Goal: Transaction & Acquisition: Purchase product/service

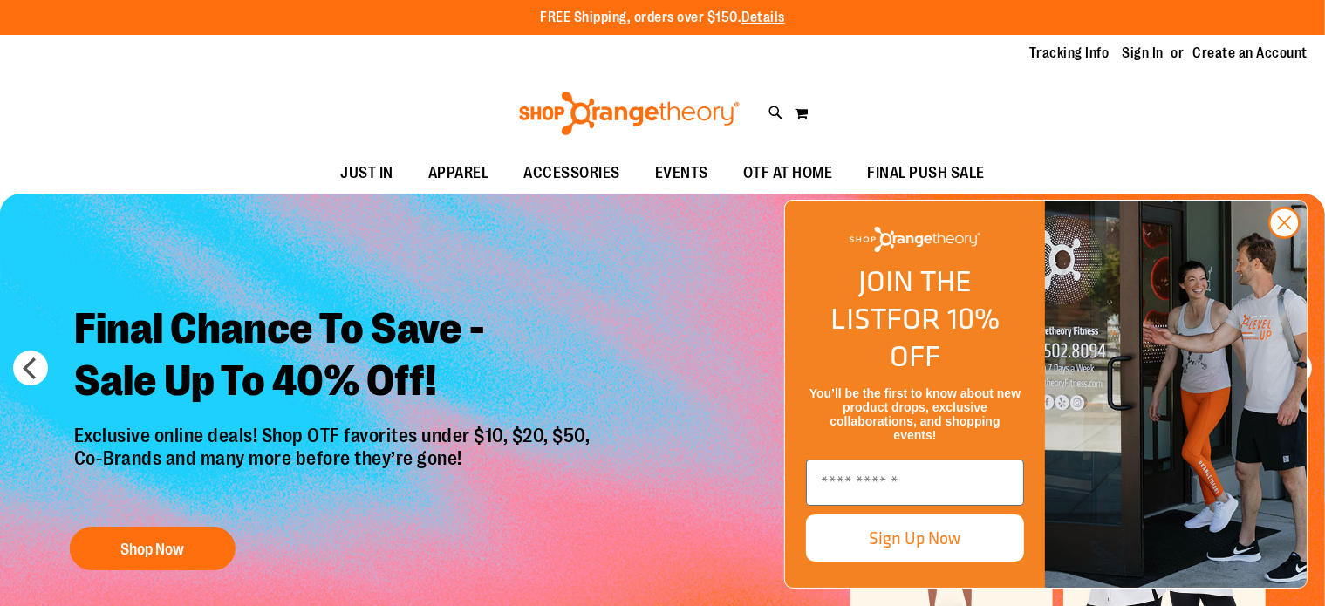
scroll to position [34, 0]
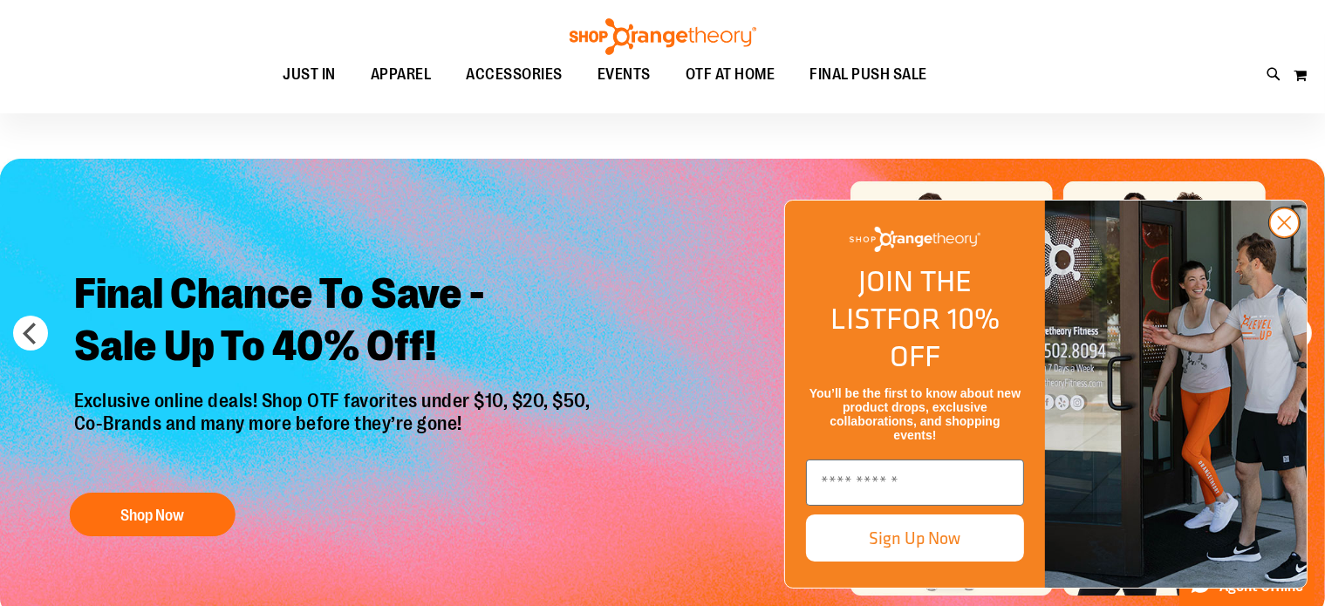
click at [1289, 237] on circle "Close dialog" at bounding box center [1284, 223] width 29 height 29
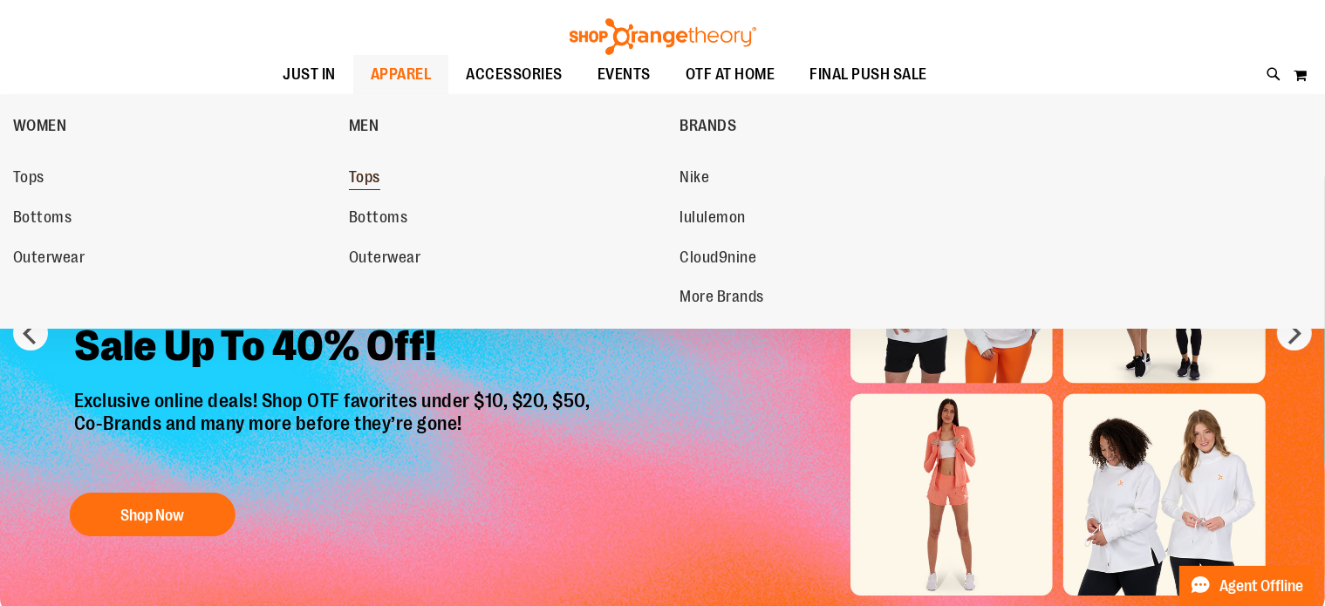
click at [373, 171] on span "Tops" at bounding box center [364, 179] width 31 height 22
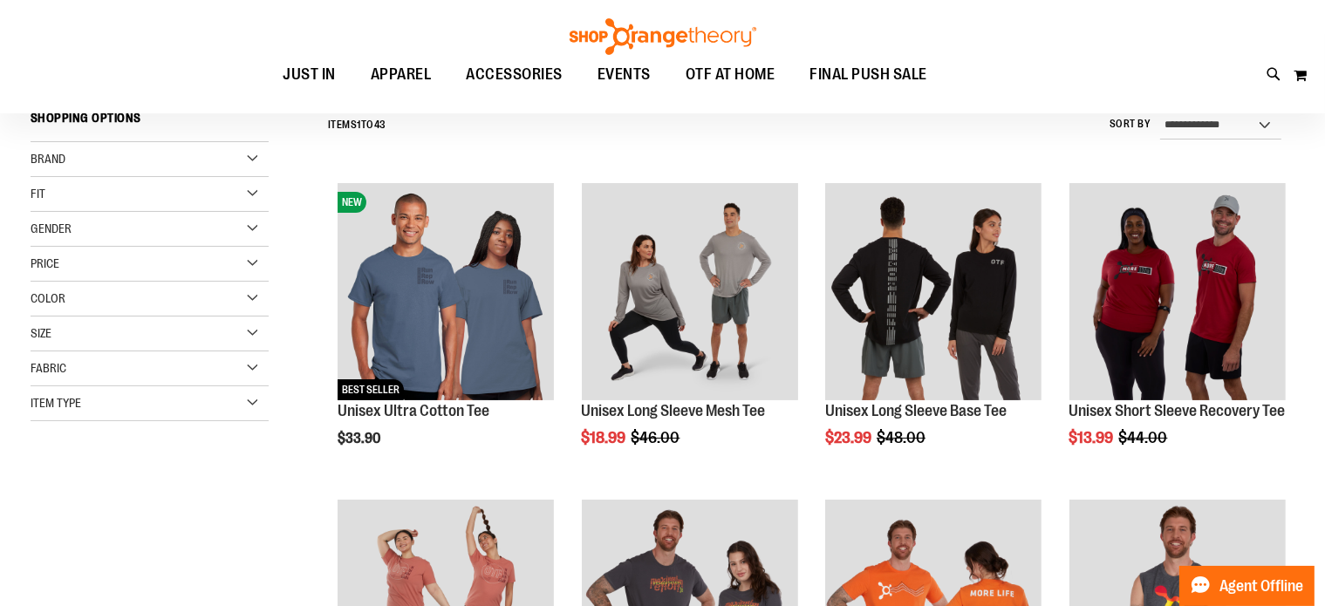
scroll to position [243, 0]
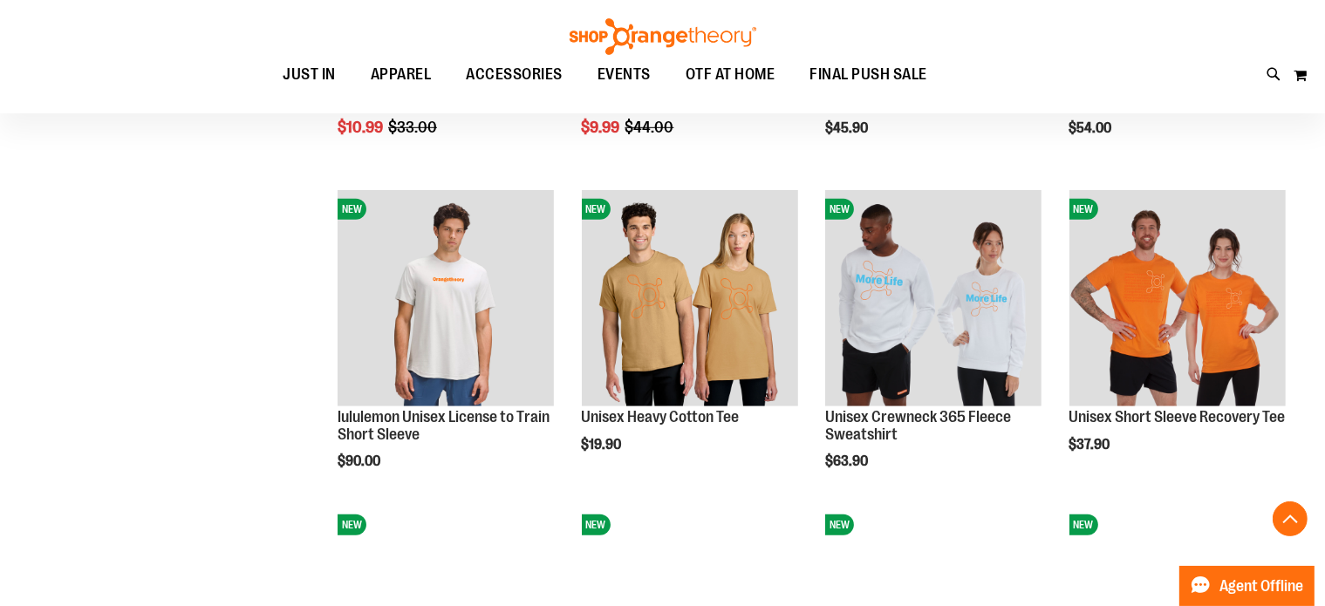
scroll to position [1151, 0]
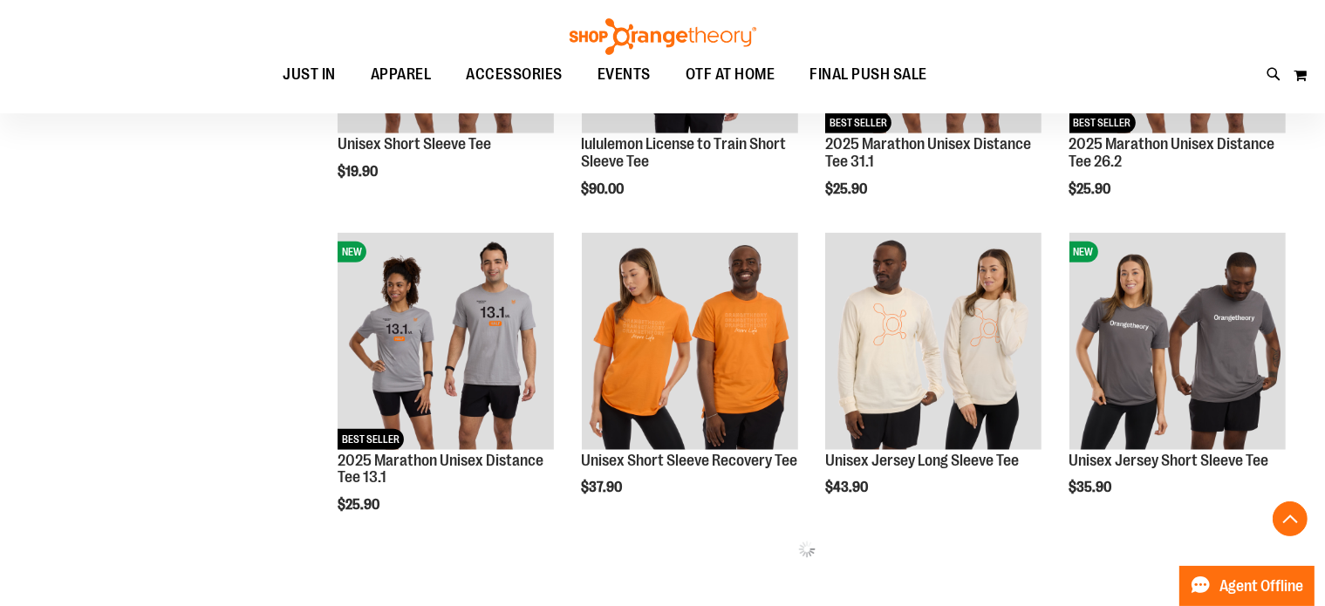
scroll to position [1744, 0]
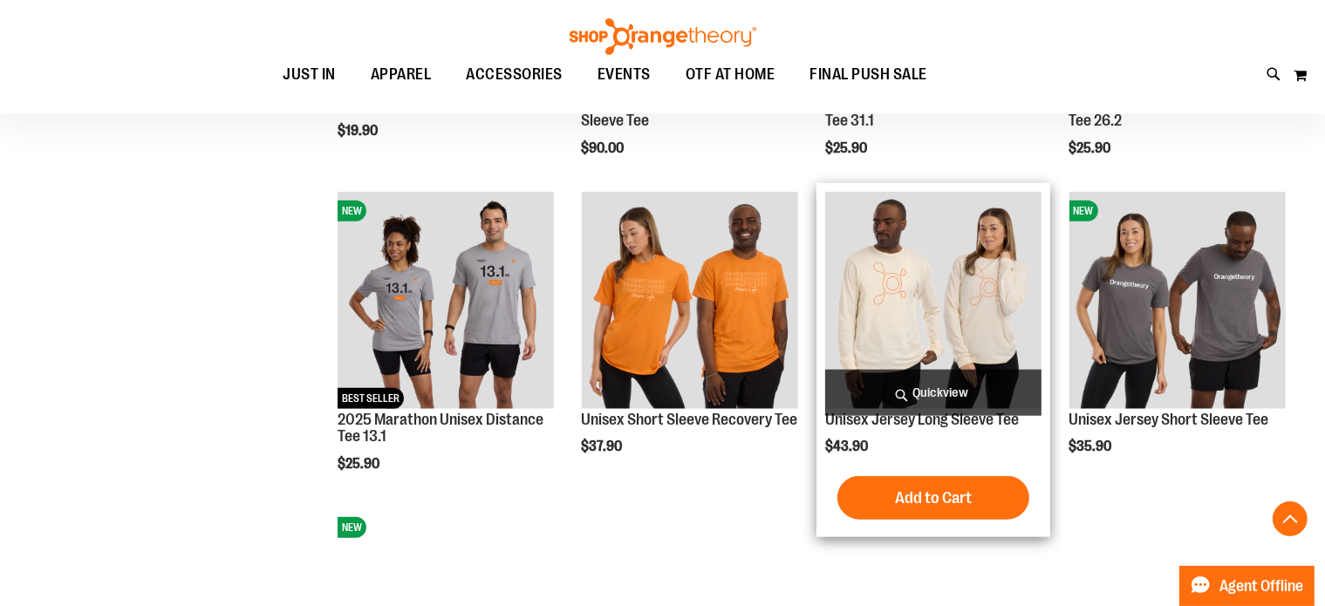
click at [936, 285] on img "product" at bounding box center [933, 300] width 216 height 216
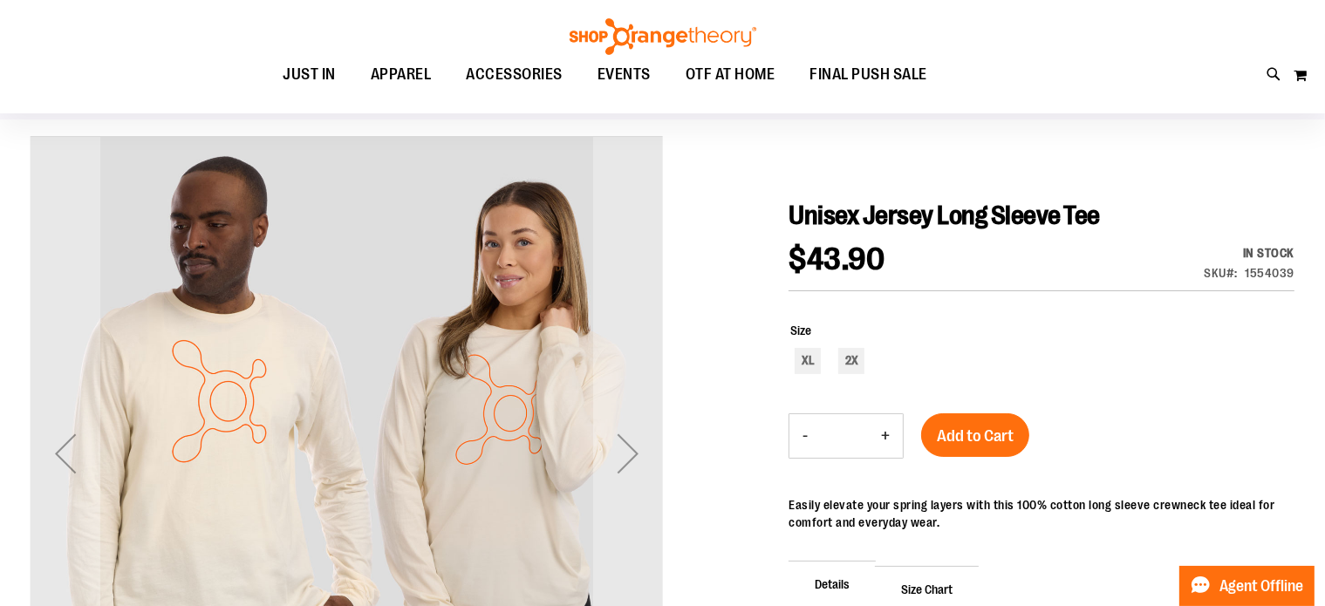
scroll to position [104, 0]
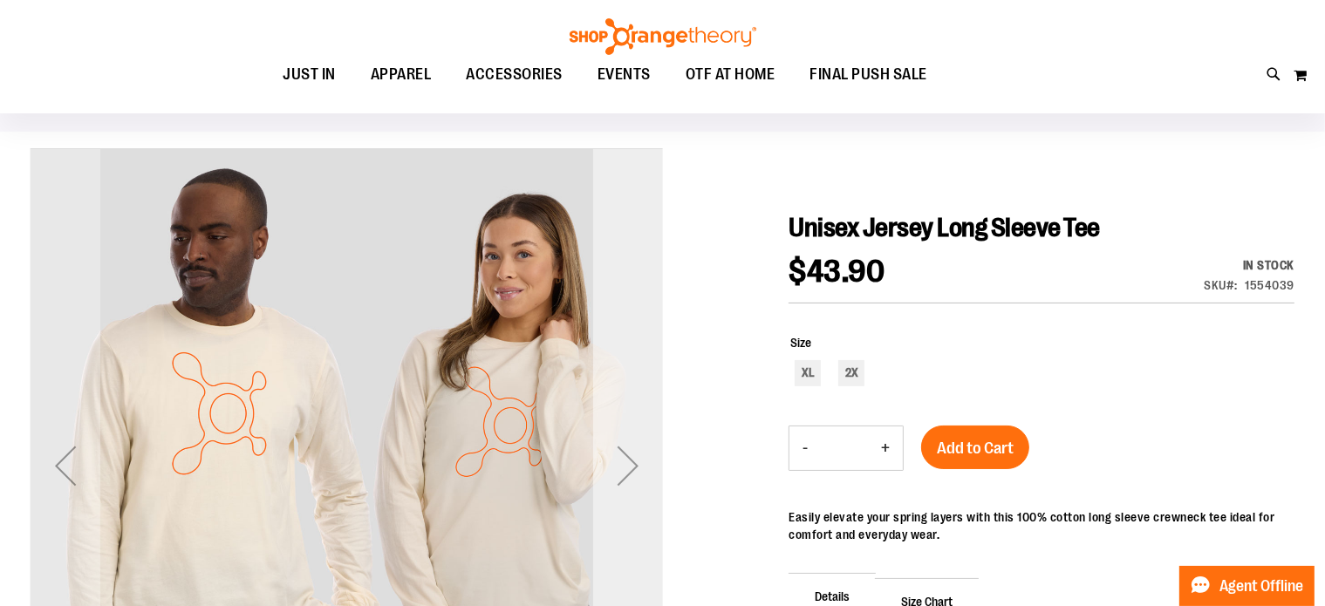
click at [632, 454] on div "Next" at bounding box center [628, 466] width 70 height 70
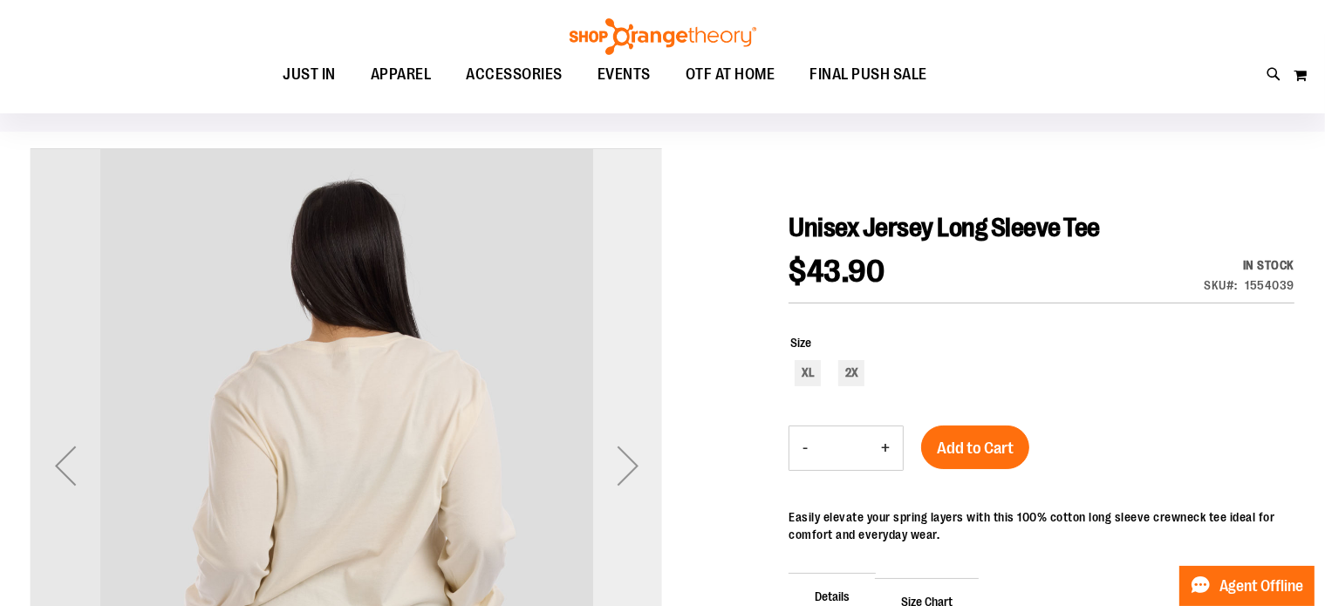
click at [632, 454] on div "Next" at bounding box center [628, 466] width 70 height 70
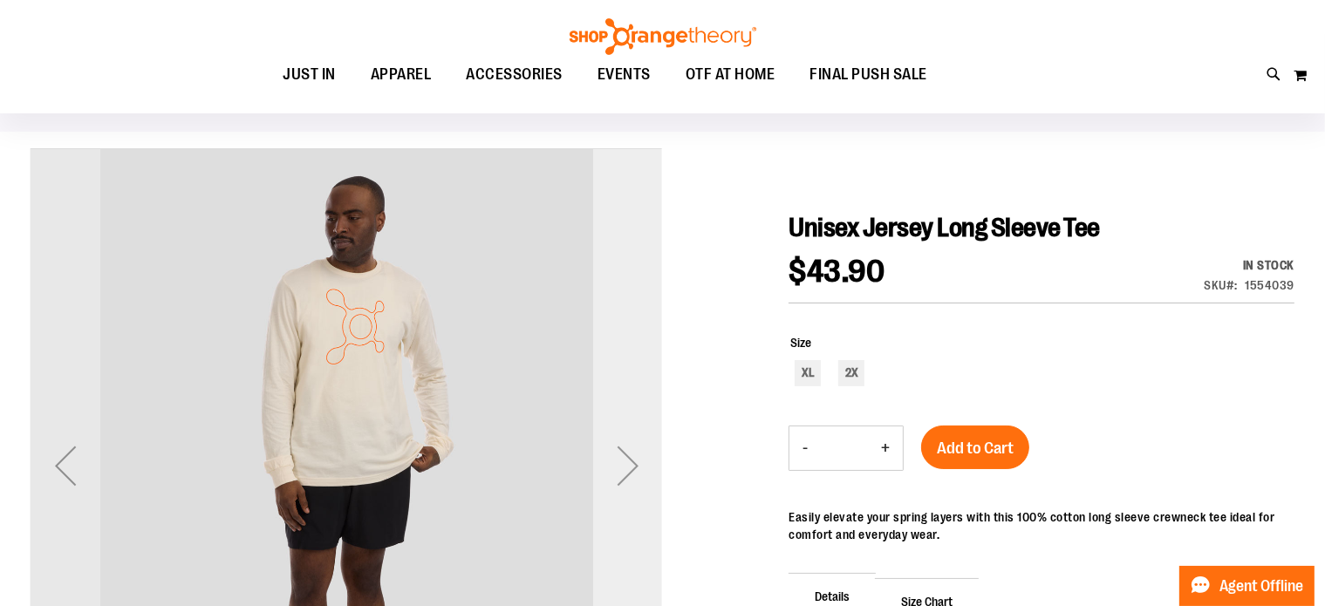
click at [632, 454] on div "Next" at bounding box center [628, 466] width 70 height 70
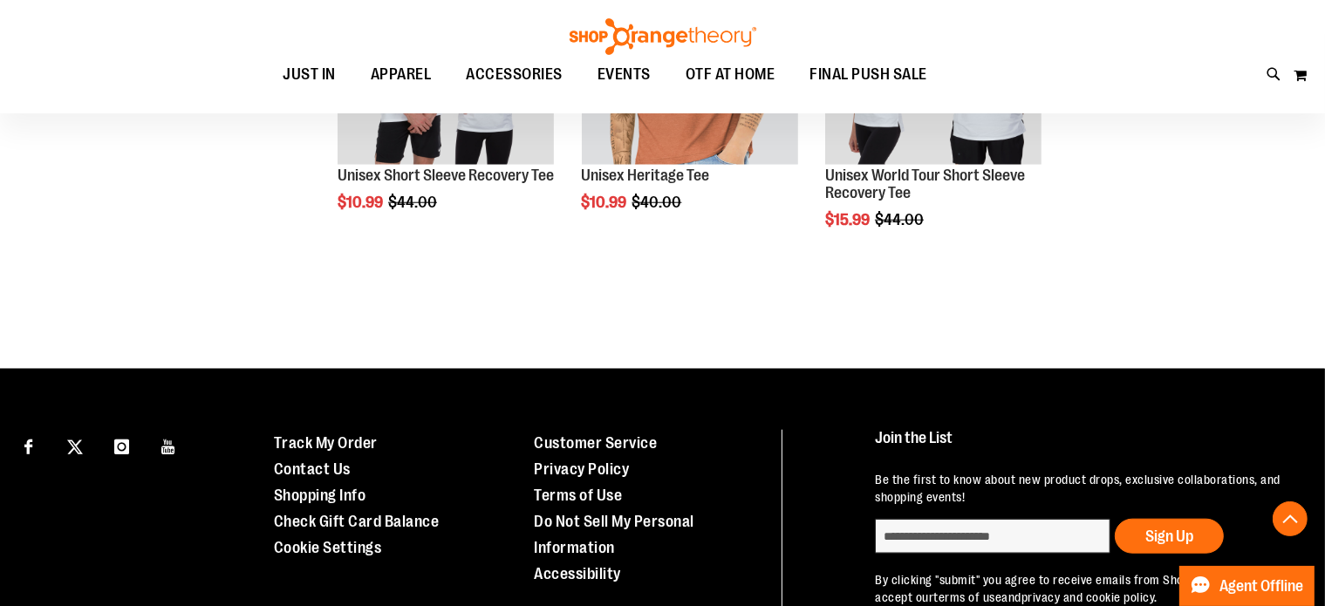
scroll to position [1185, 0]
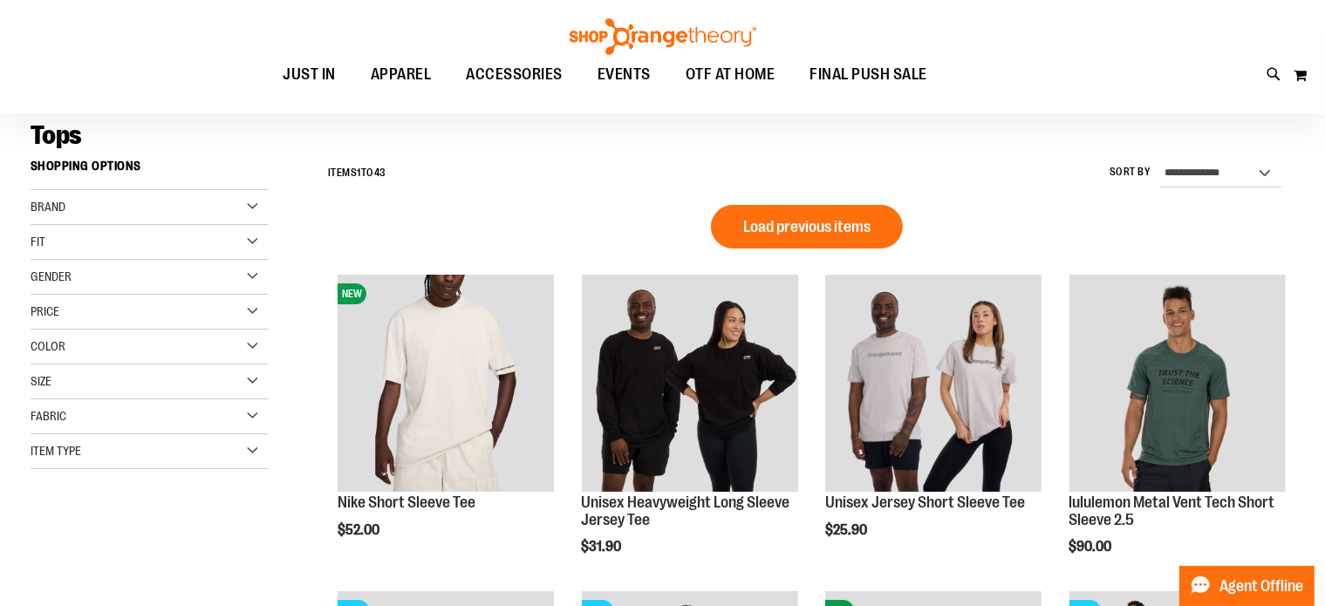
scroll to position [654, 0]
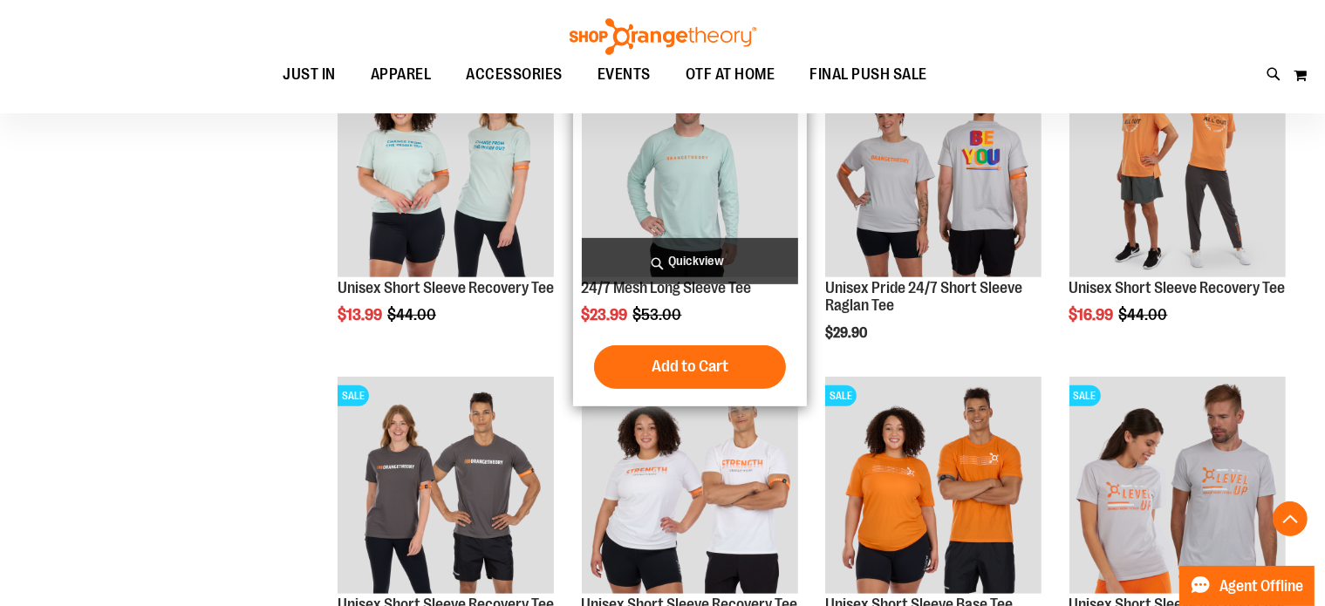
click at [672, 197] on img "product" at bounding box center [690, 169] width 216 height 216
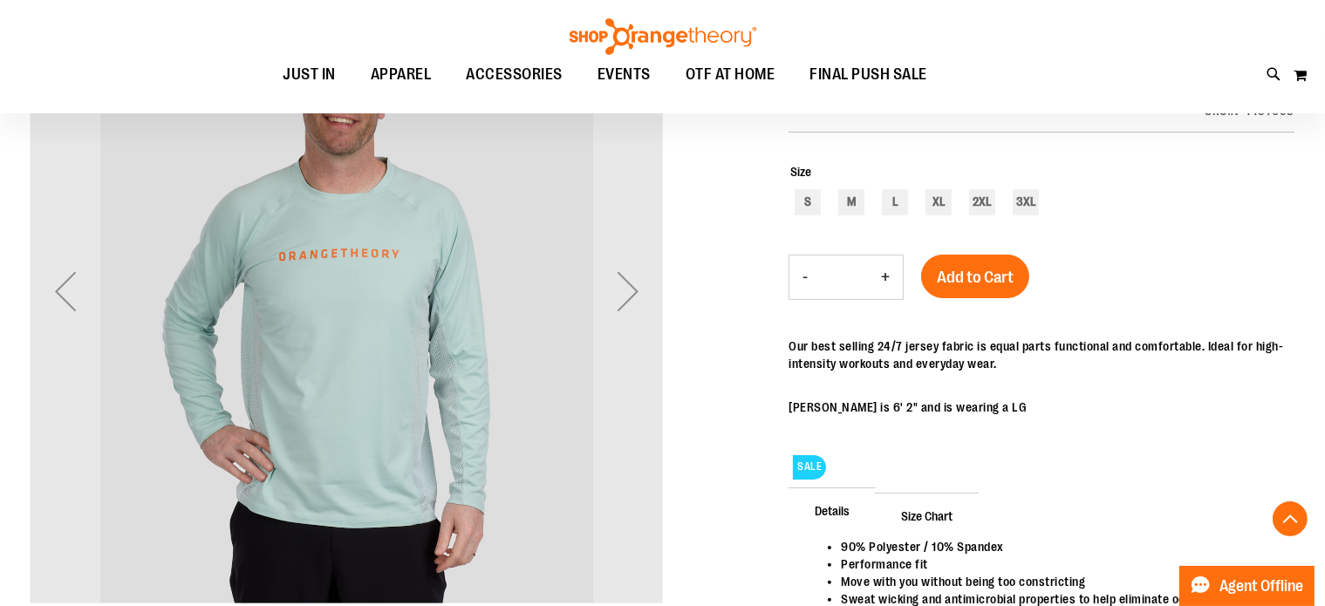
scroll to position [243, 0]
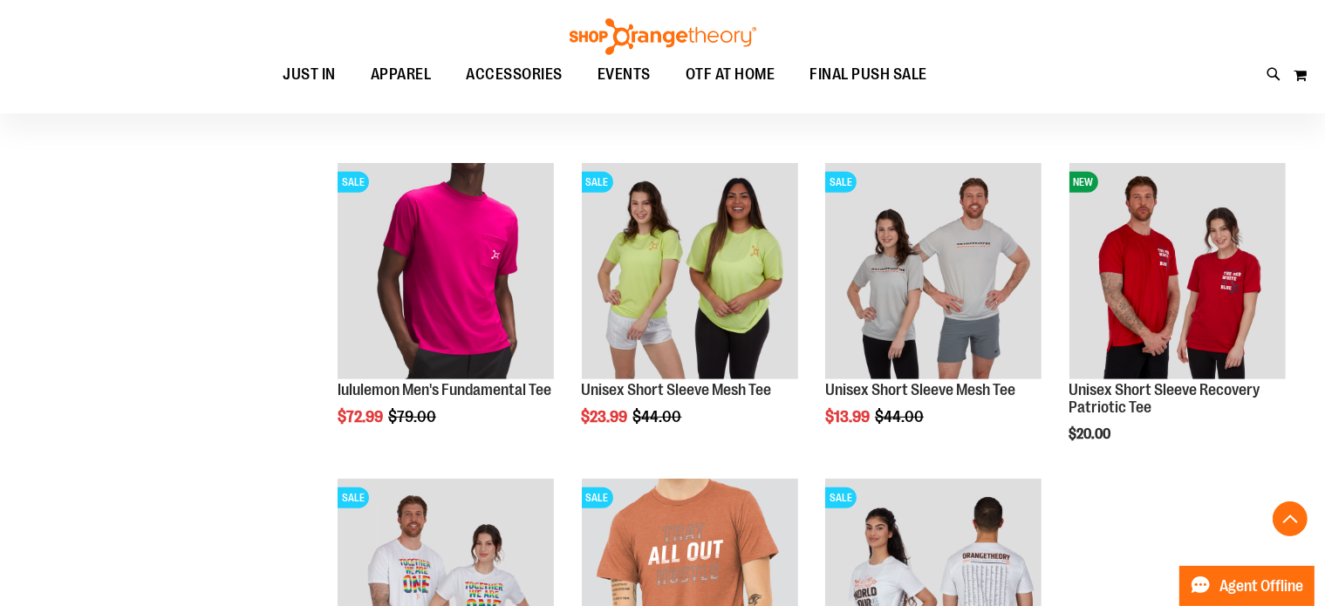
scroll to position [611, 0]
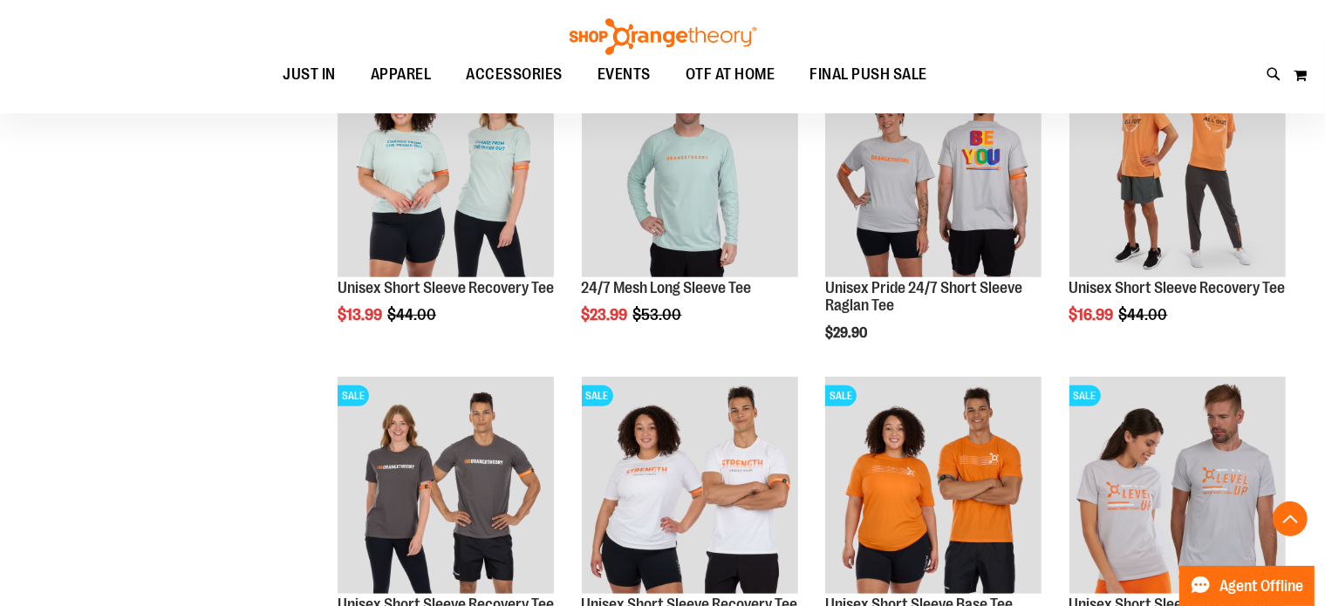
scroll to position [80, 0]
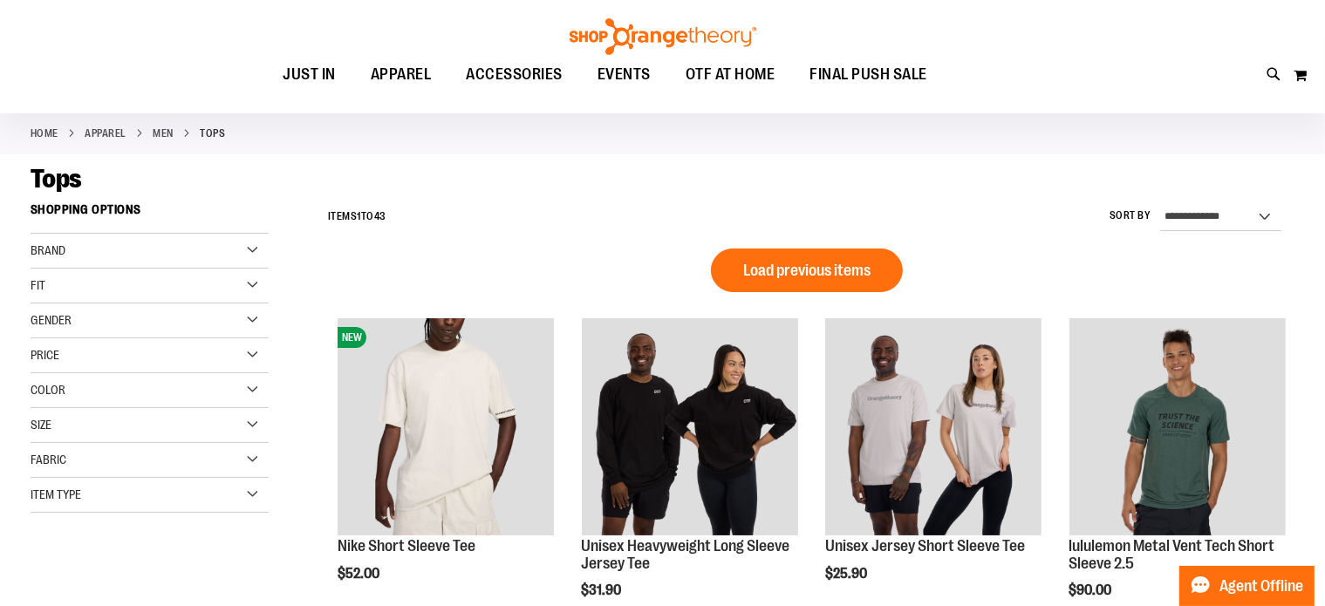
click at [80, 277] on div "Fit" at bounding box center [150, 286] width 238 height 35
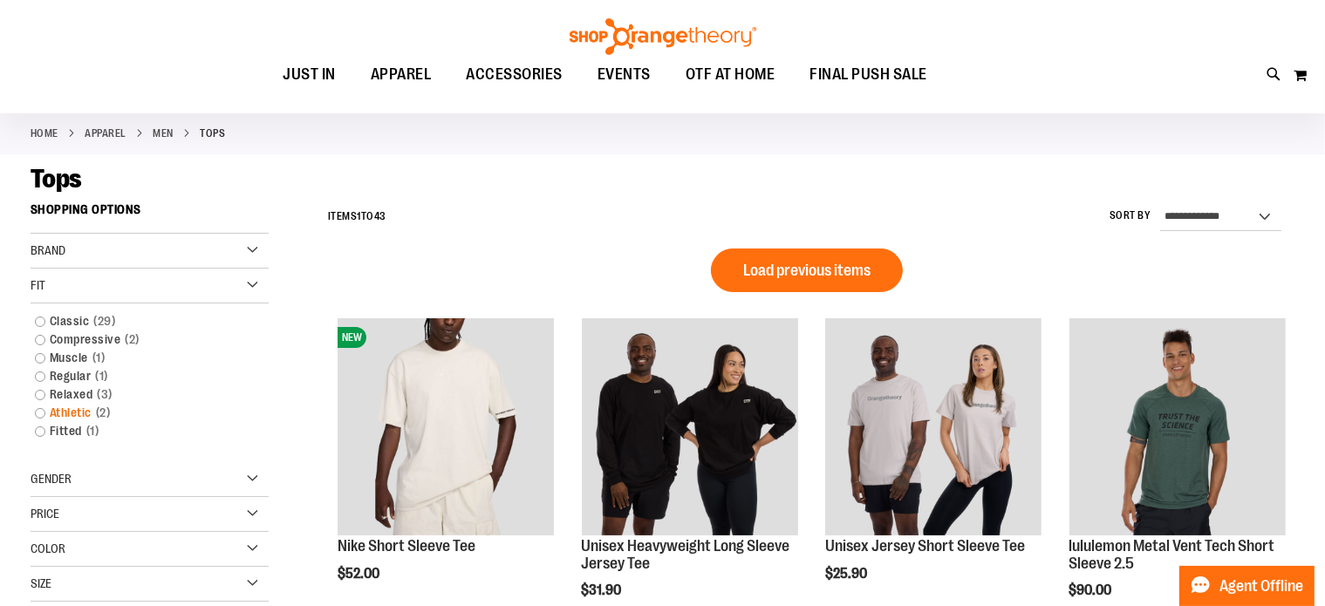
scroll to position [611, 0]
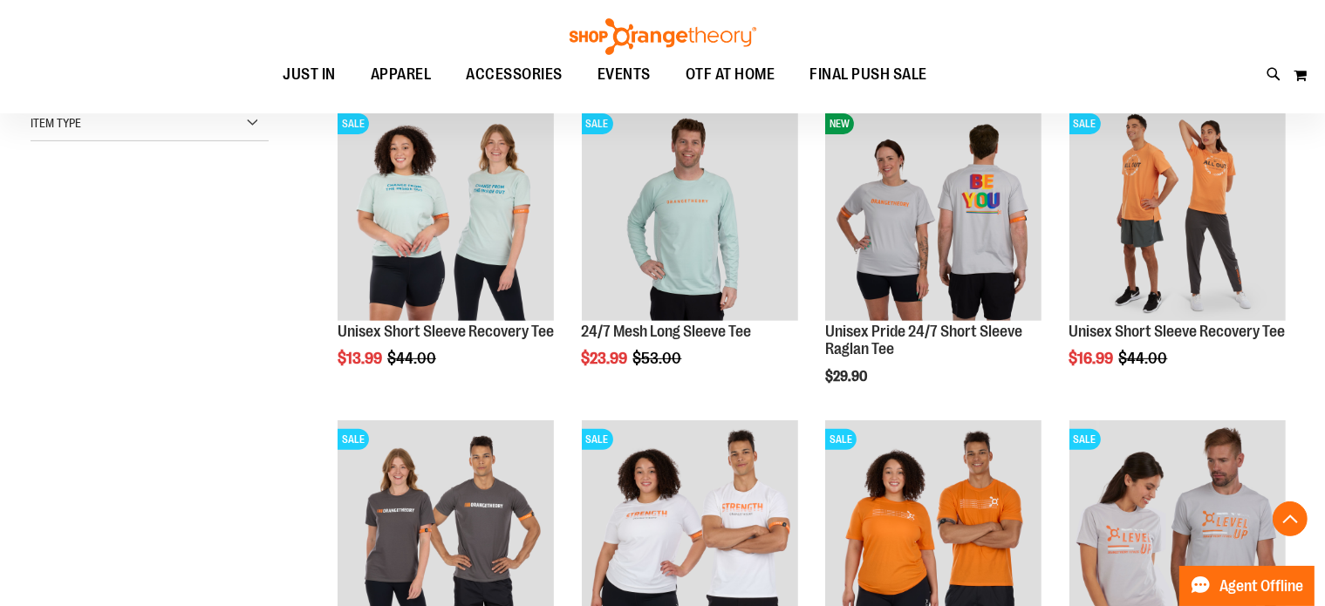
click at [213, 127] on div "Item Type" at bounding box center [150, 123] width 238 height 35
click at [146, 181] on link "Long Sleeve Shirts 6 items" at bounding box center [140, 187] width 229 height 18
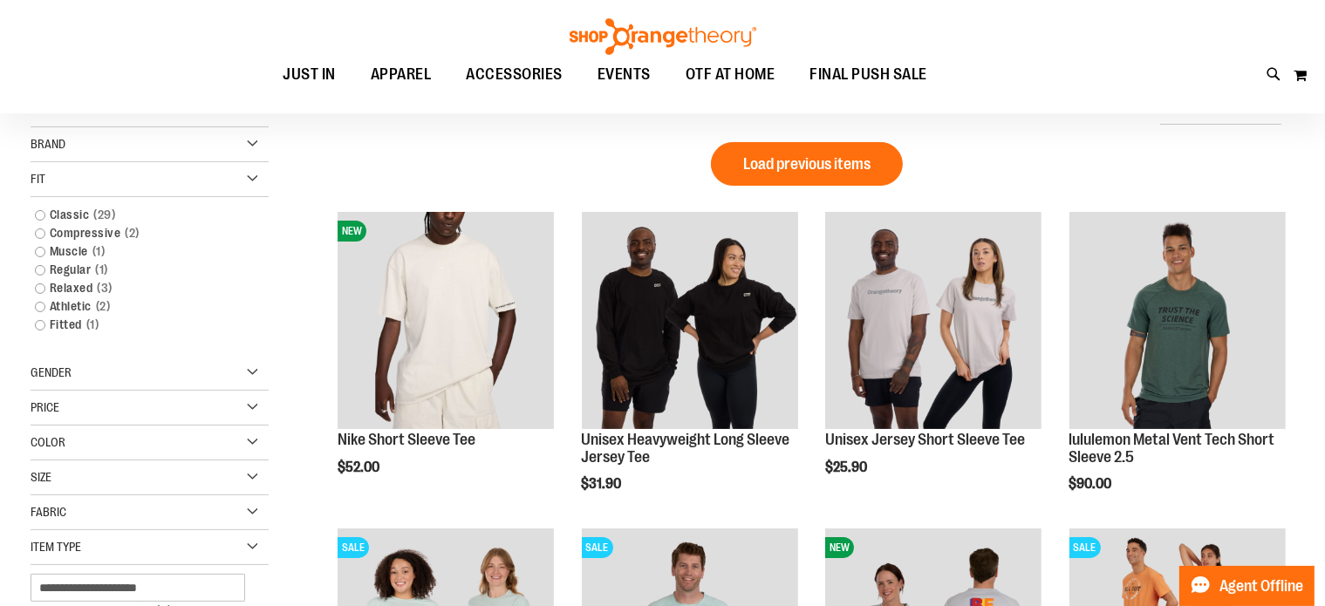
scroll to position [161, 0]
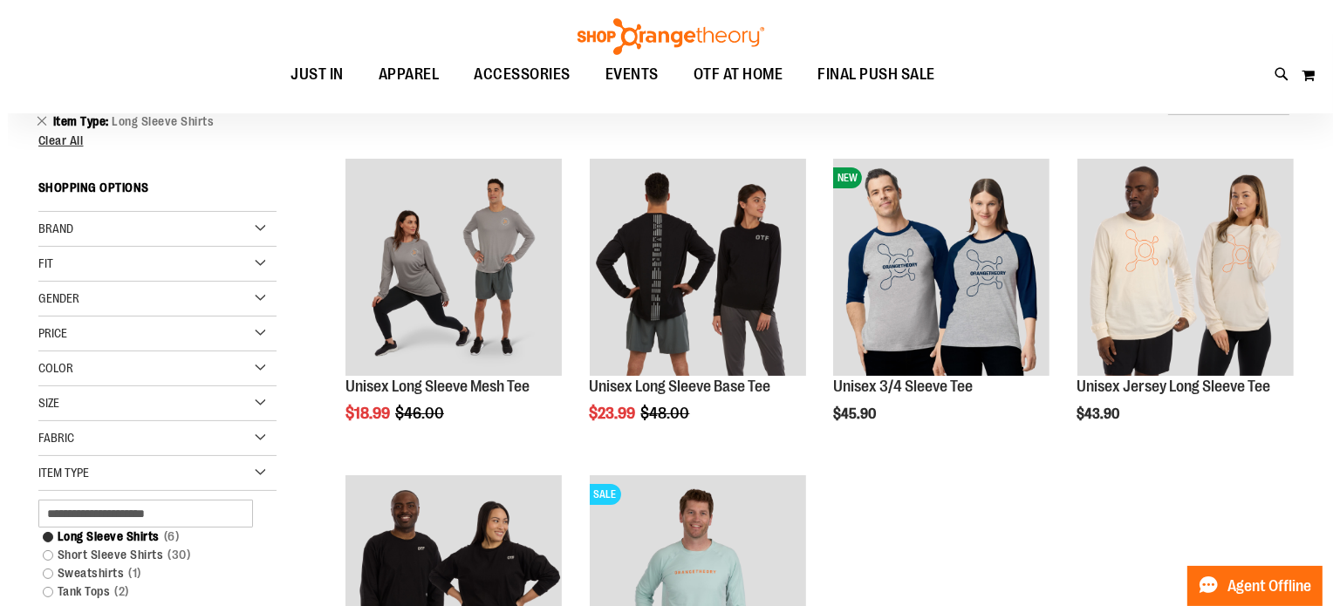
scroll to position [161, 0]
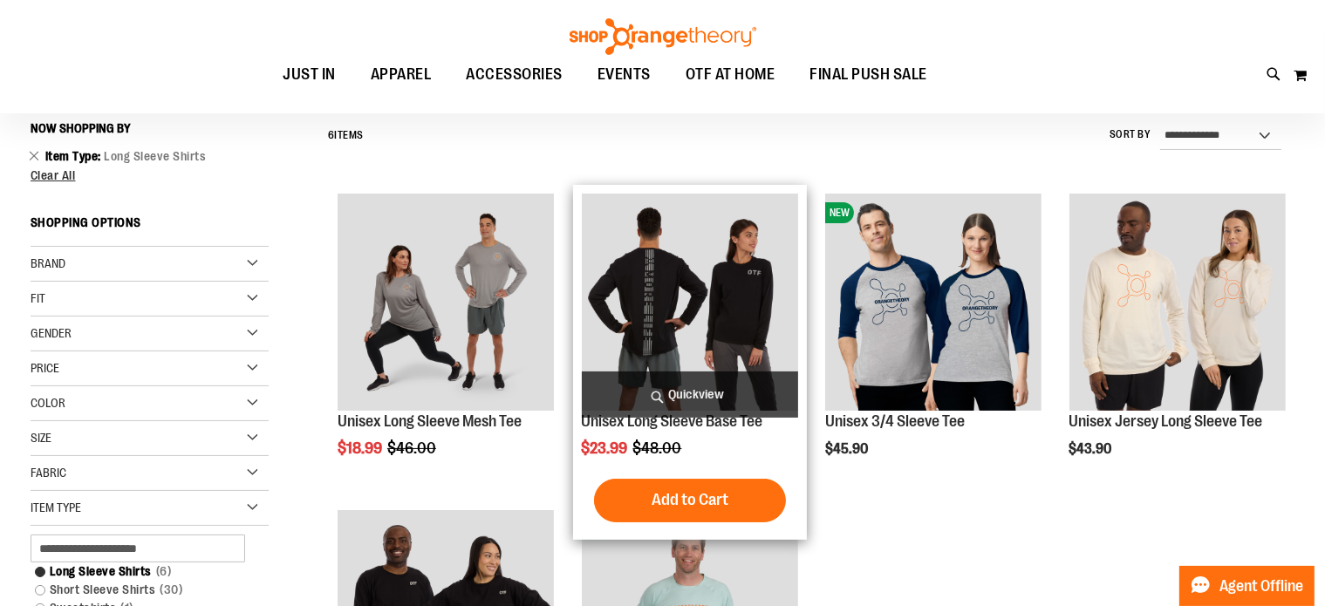
click at [717, 388] on span "Quickview" at bounding box center [690, 395] width 216 height 46
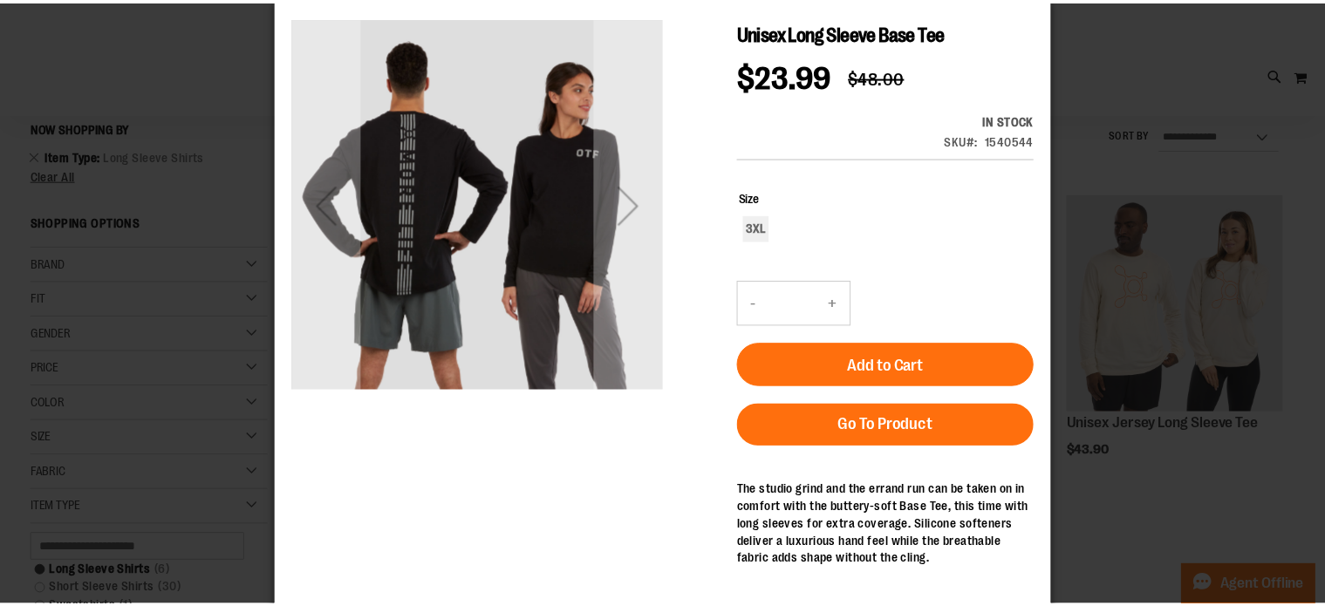
scroll to position [51, 0]
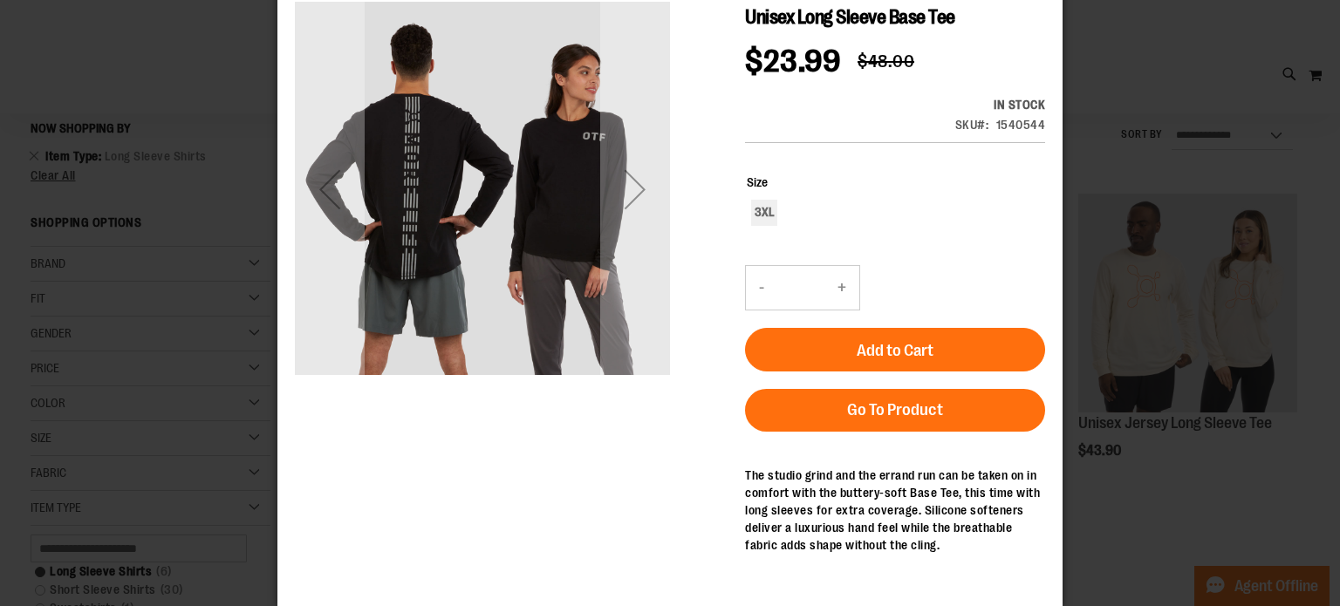
click at [1220, 245] on div "×" at bounding box center [670, 252] width 1340 height 606
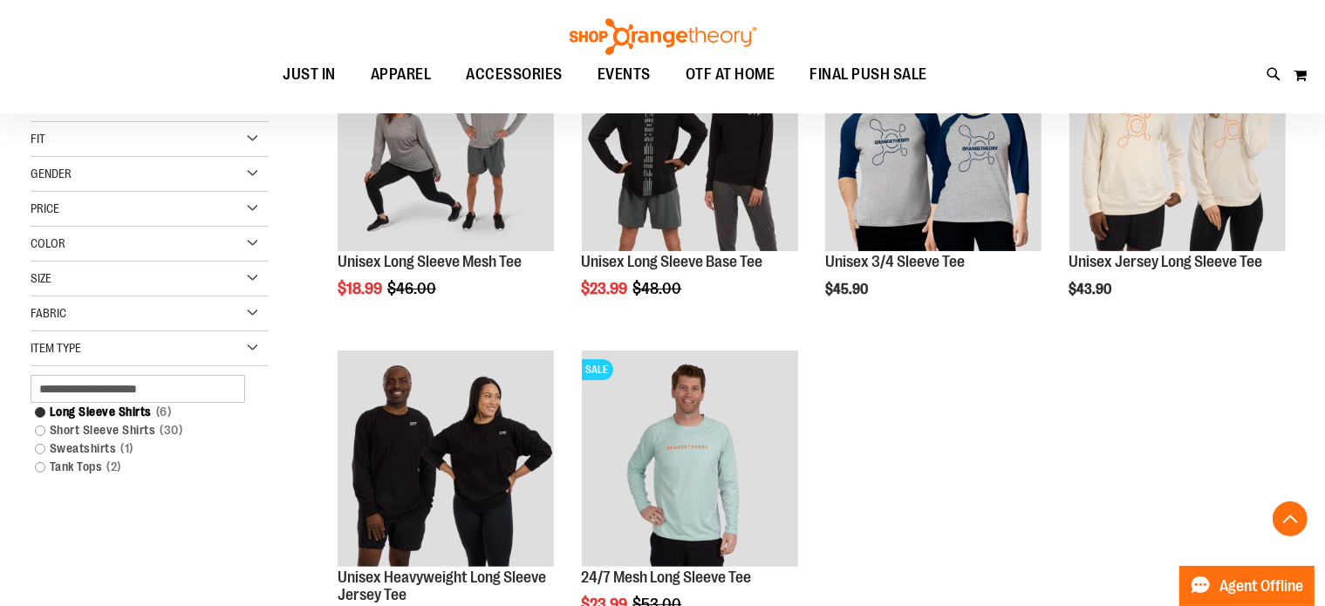
scroll to position [336, 0]
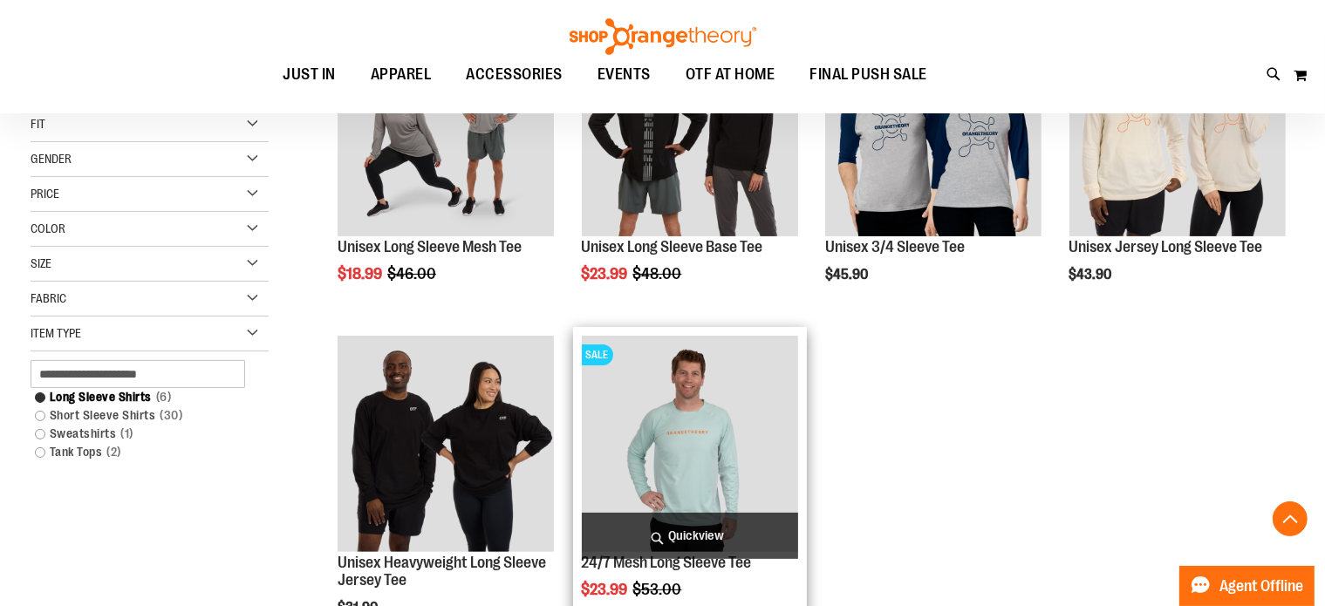
click at [643, 427] on img "product" at bounding box center [690, 444] width 216 height 216
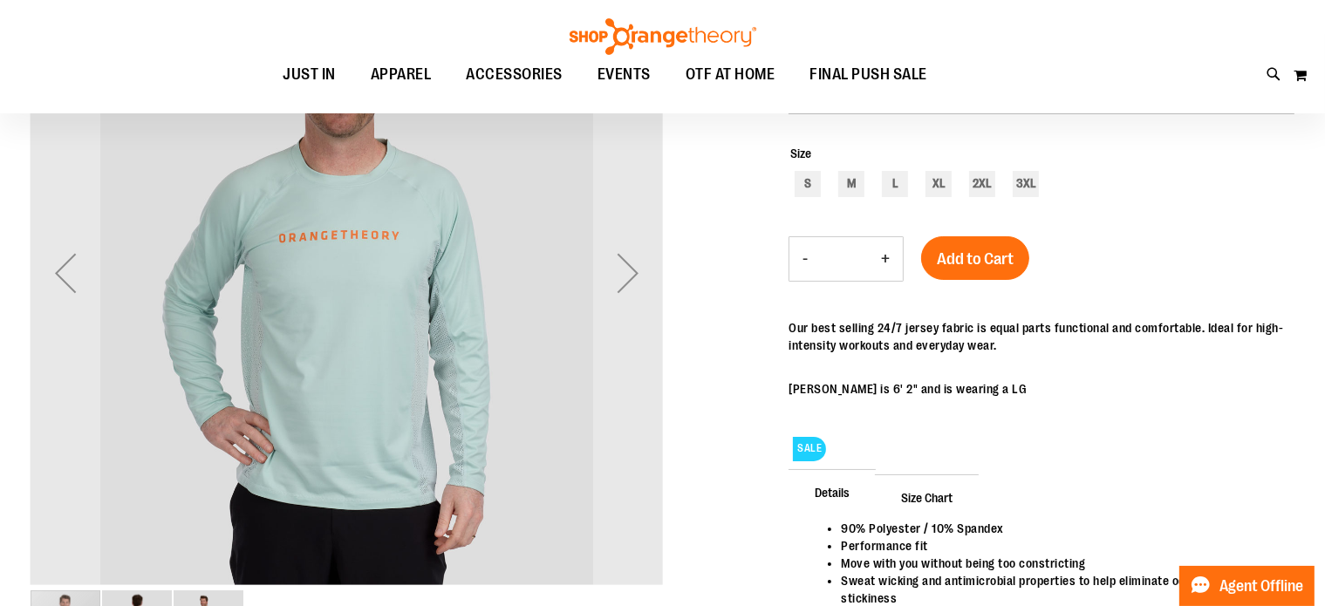
scroll to position [69, 0]
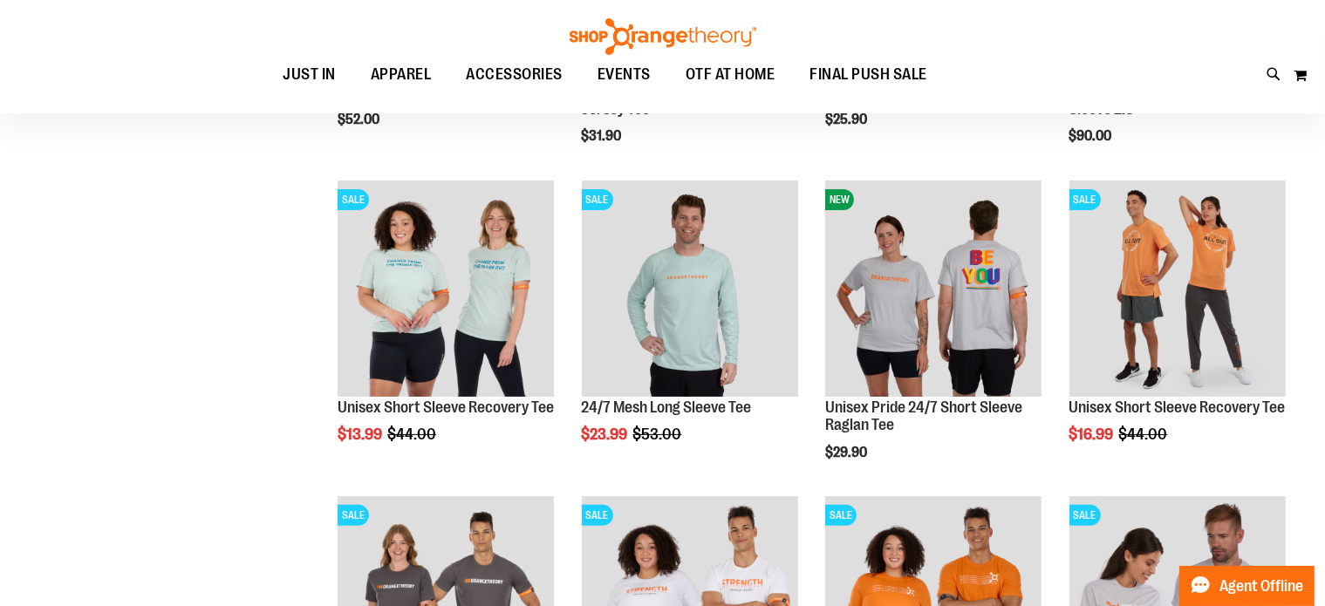
scroll to position [150, 0]
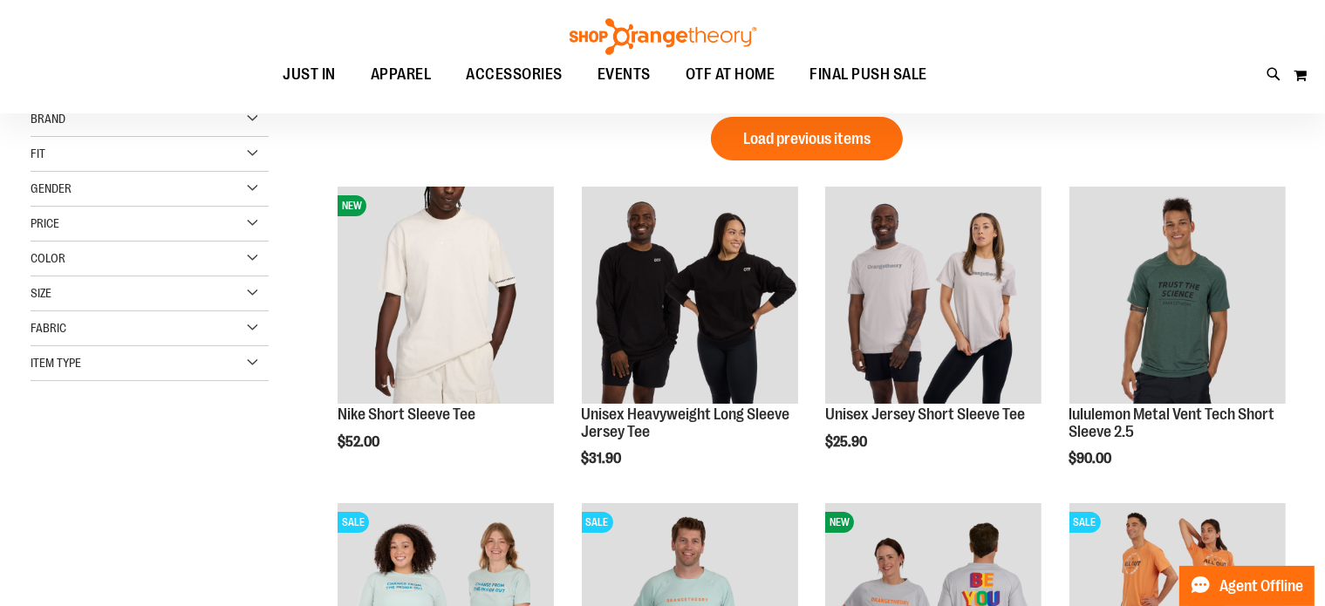
scroll to position [34, 0]
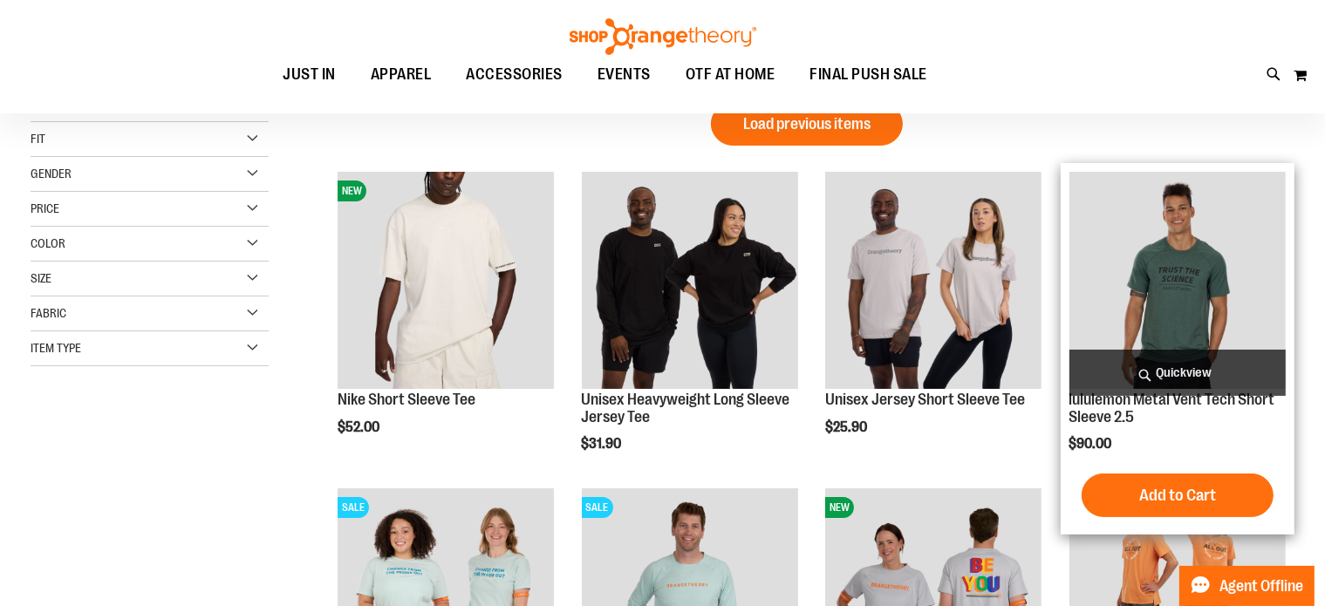
click at [1209, 277] on img "product" at bounding box center [1178, 280] width 216 height 216
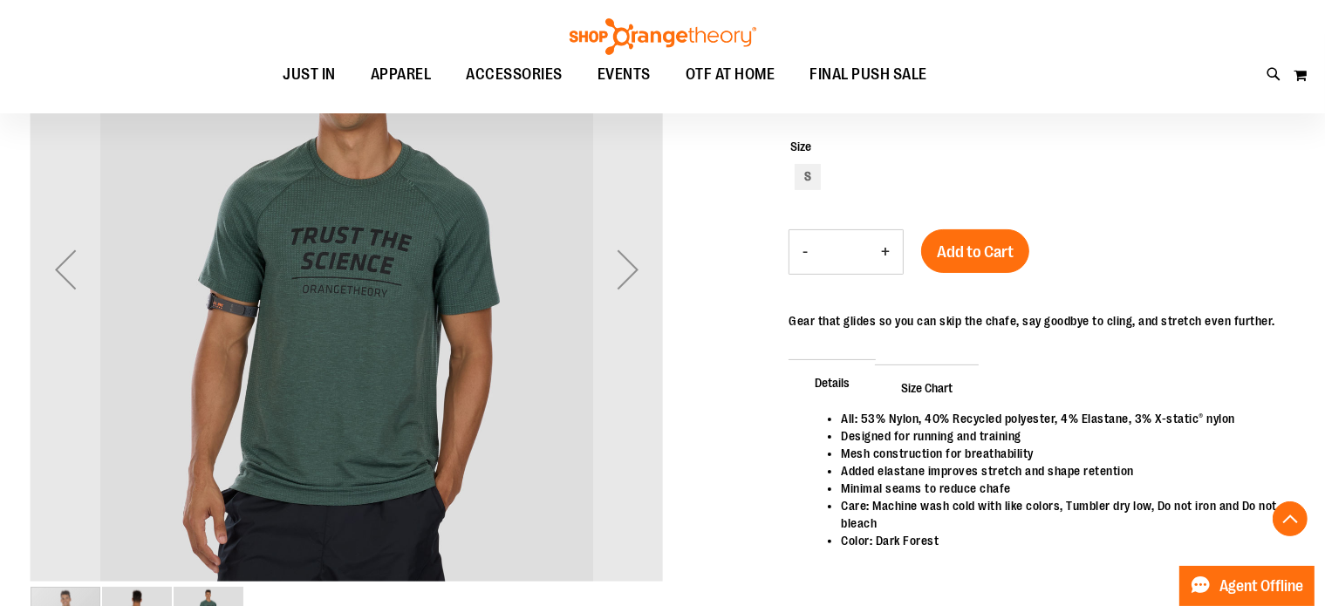
scroll to position [313, 0]
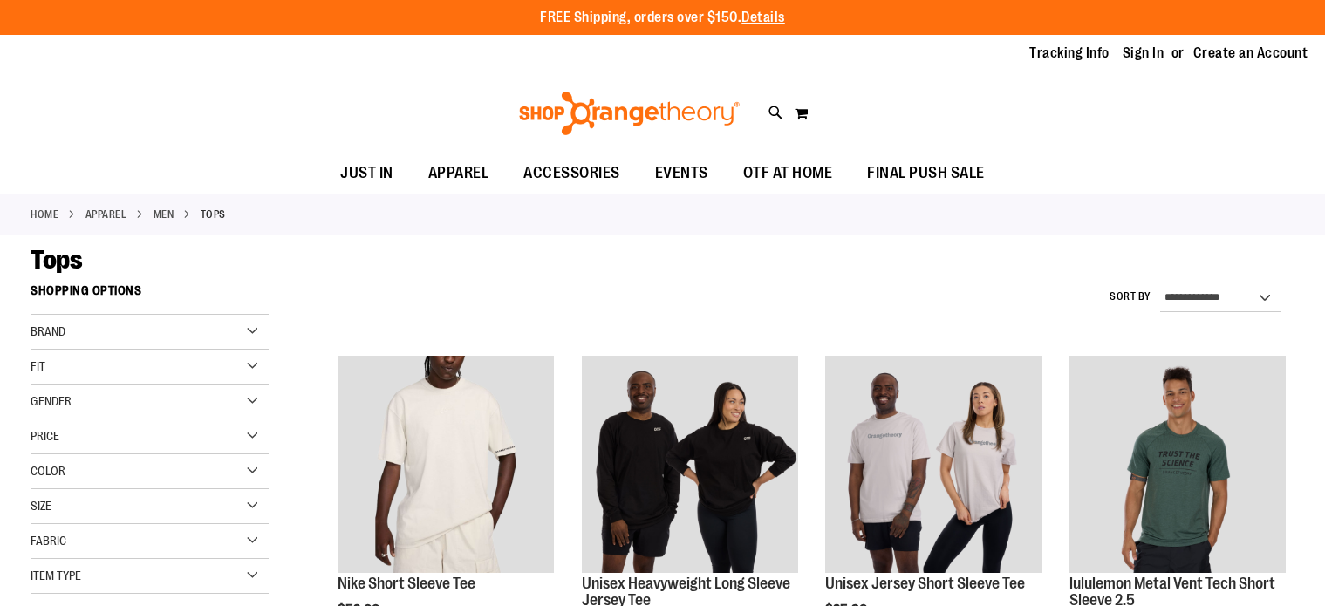
scroll to position [227, 0]
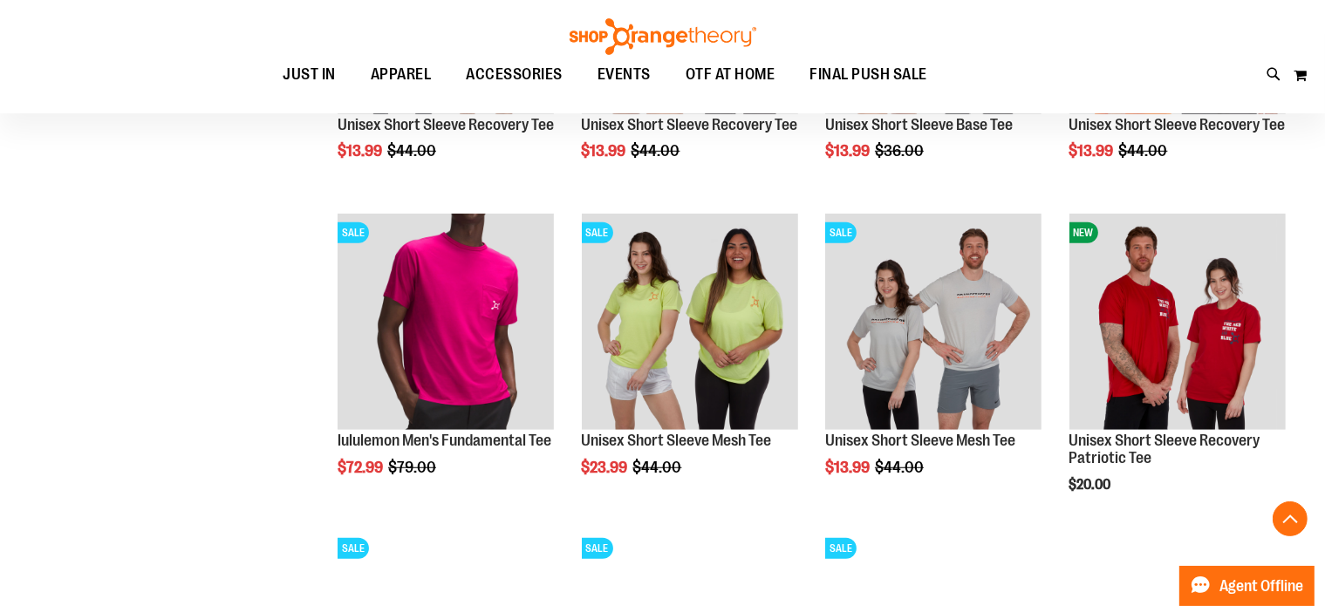
scroll to position [1169, 0]
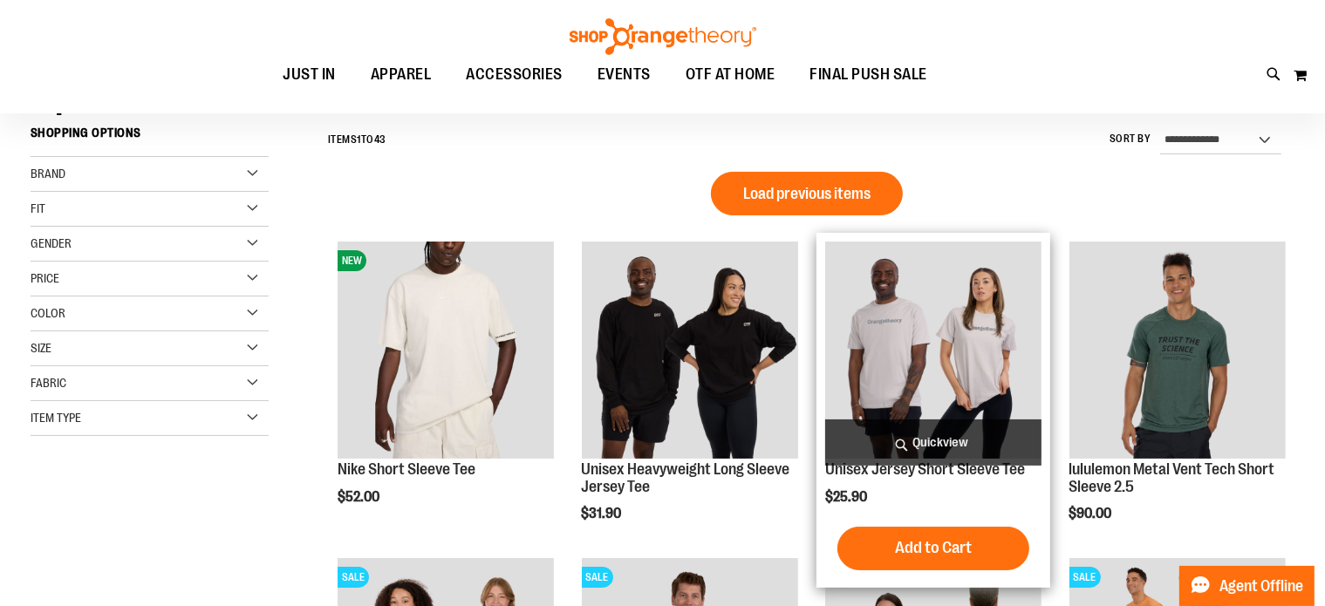
scroll to position [122, 0]
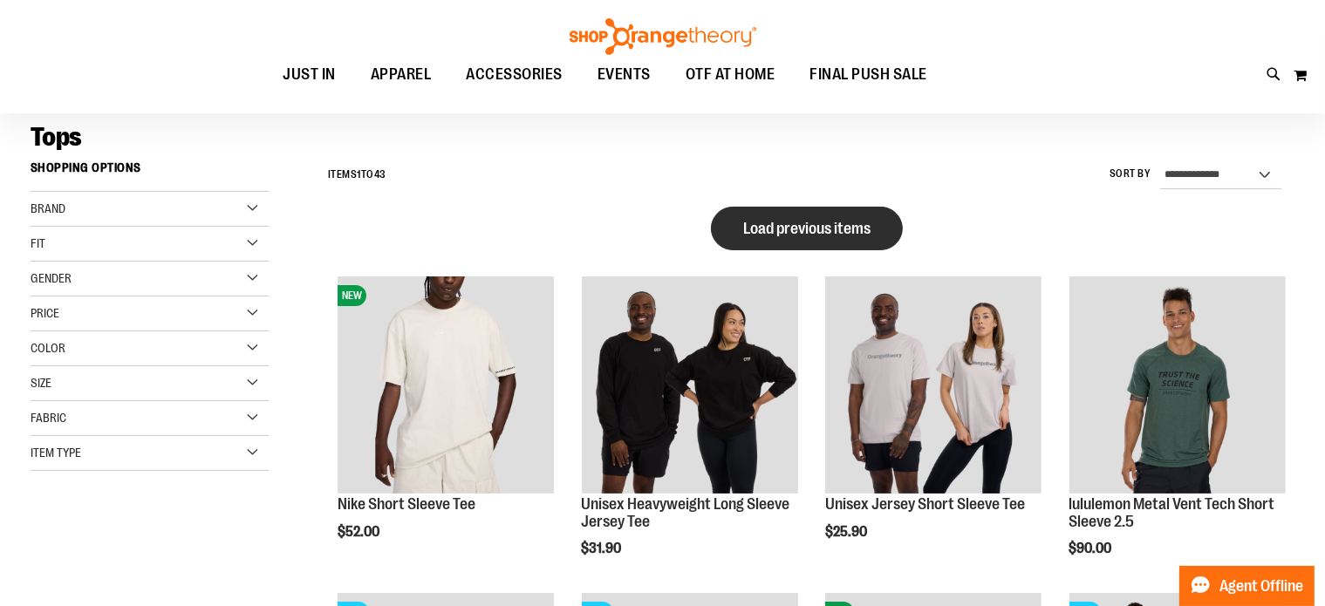
click at [844, 207] on button "Load previous items" at bounding box center [807, 229] width 192 height 44
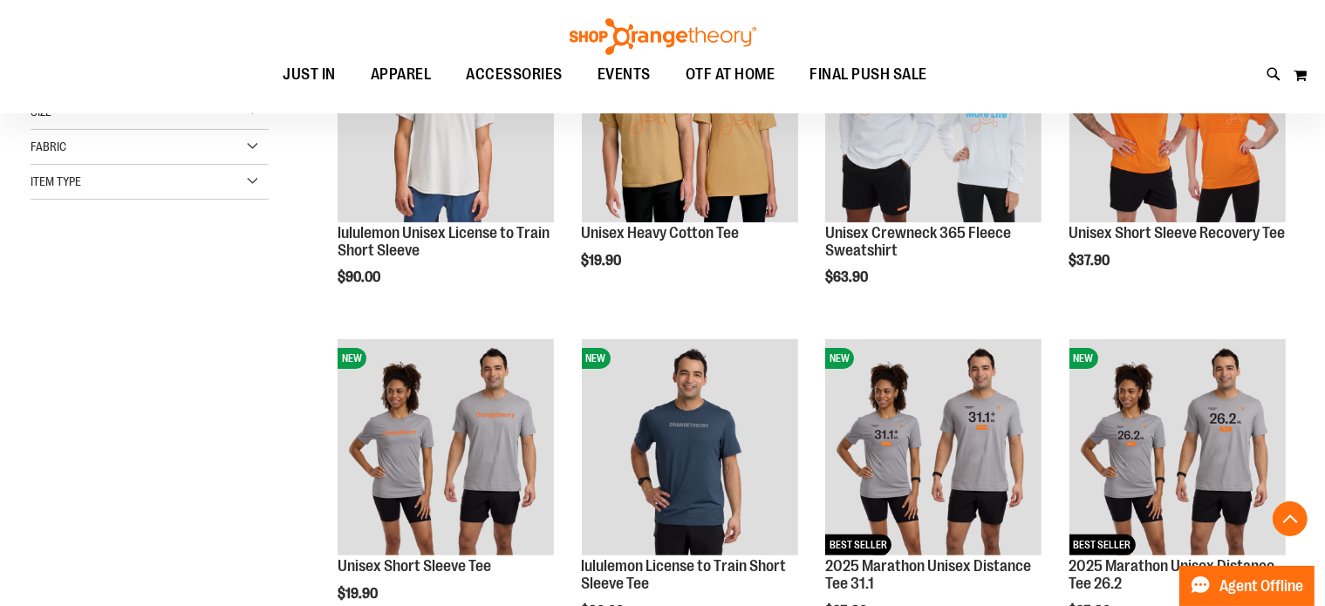
scroll to position [401, 0]
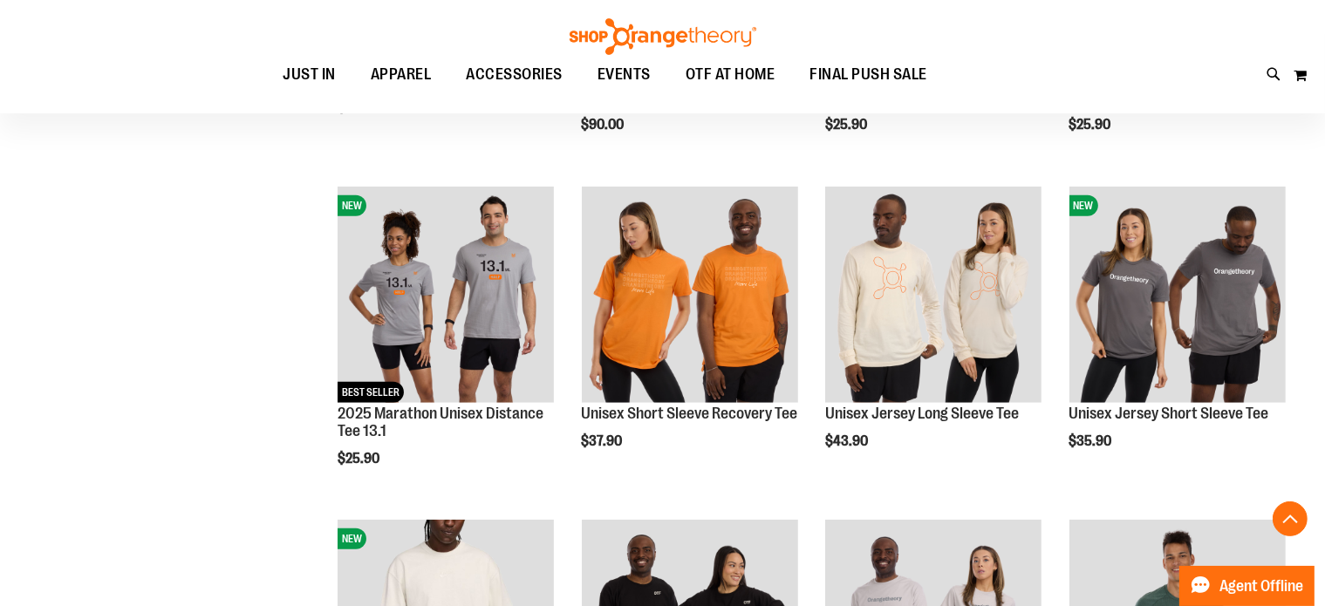
scroll to position [890, 0]
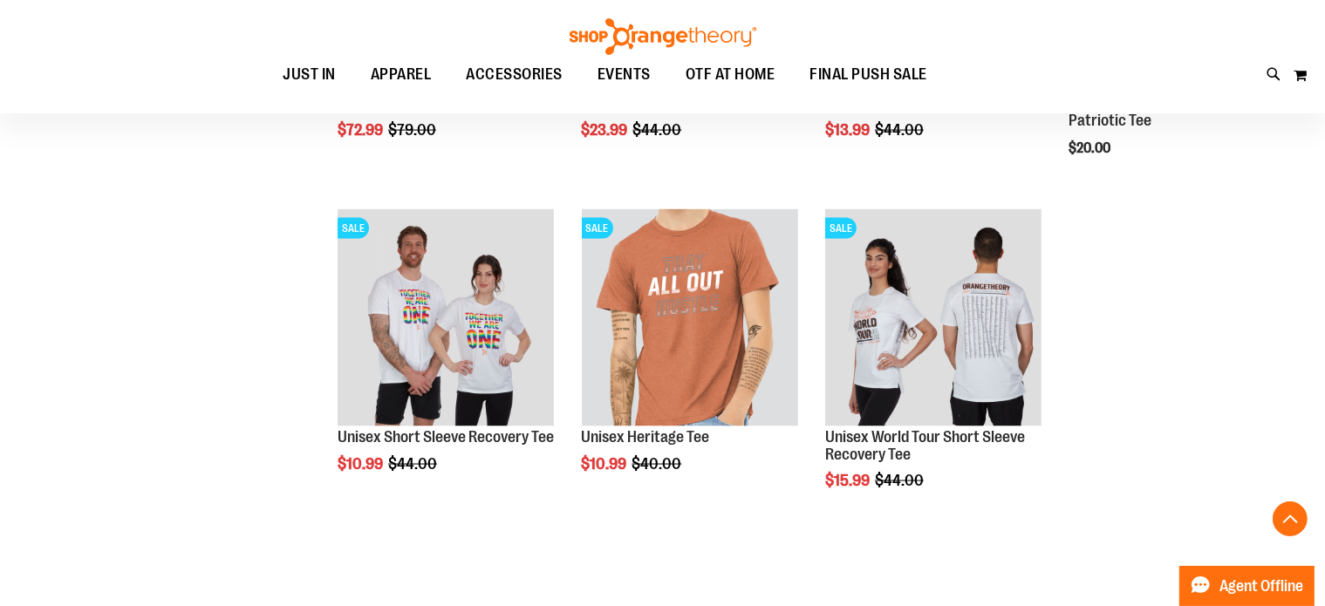
scroll to position [2530, 0]
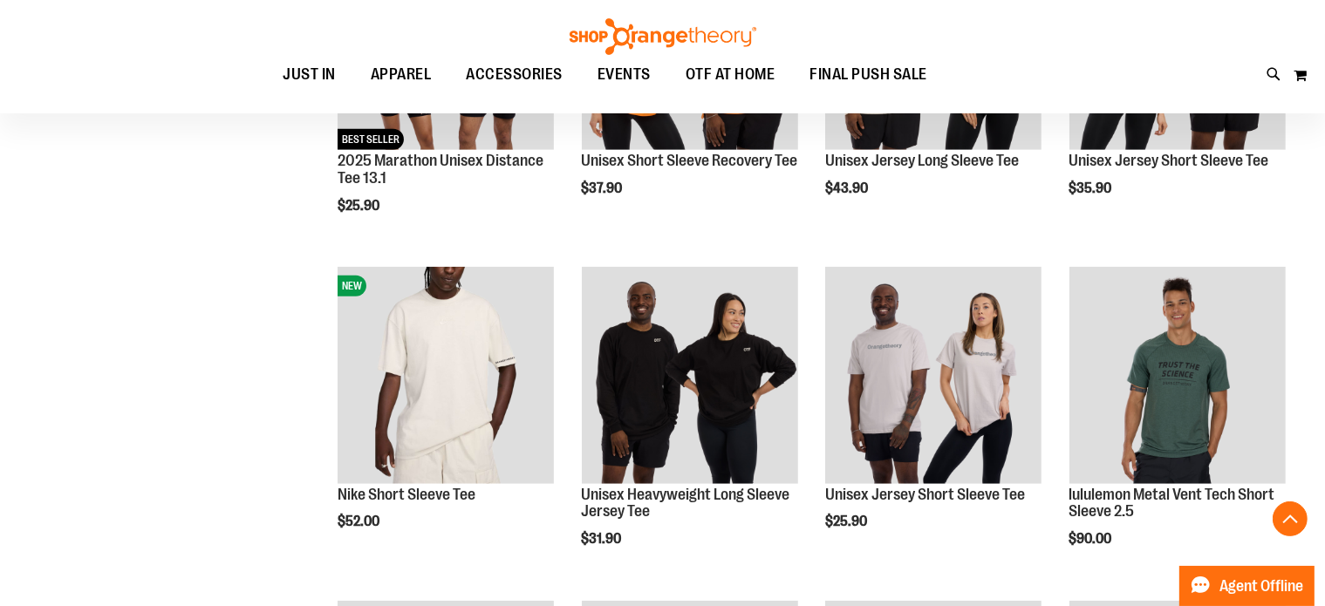
scroll to position [1099, 0]
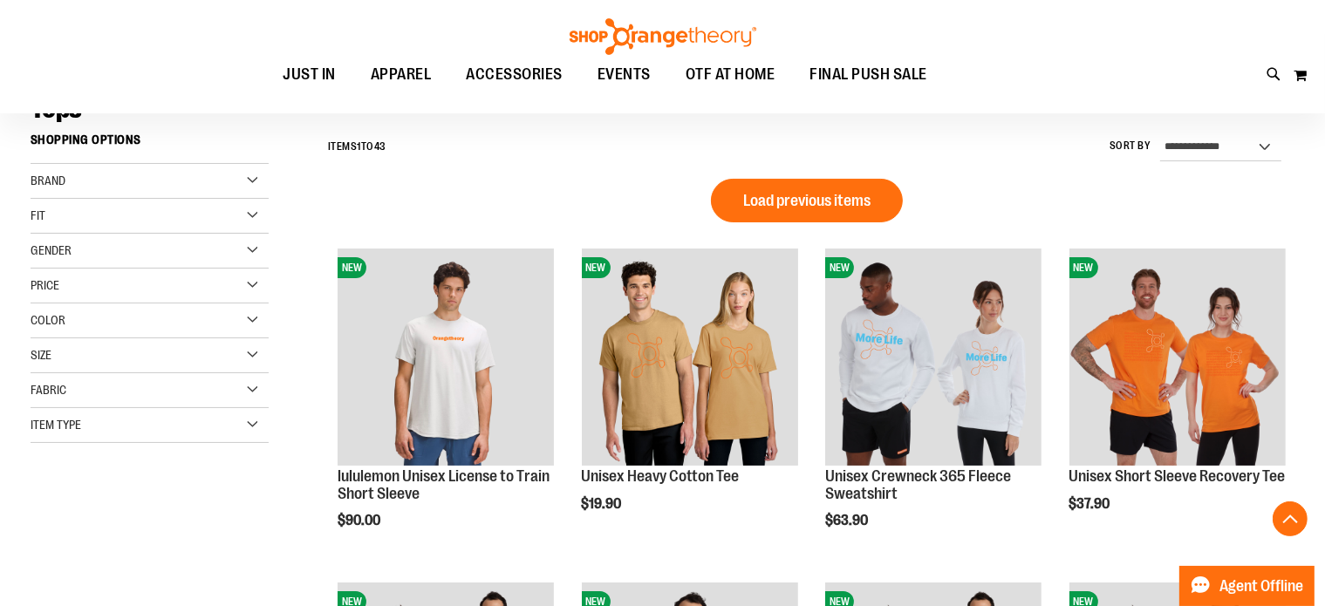
scroll to position [122, 0]
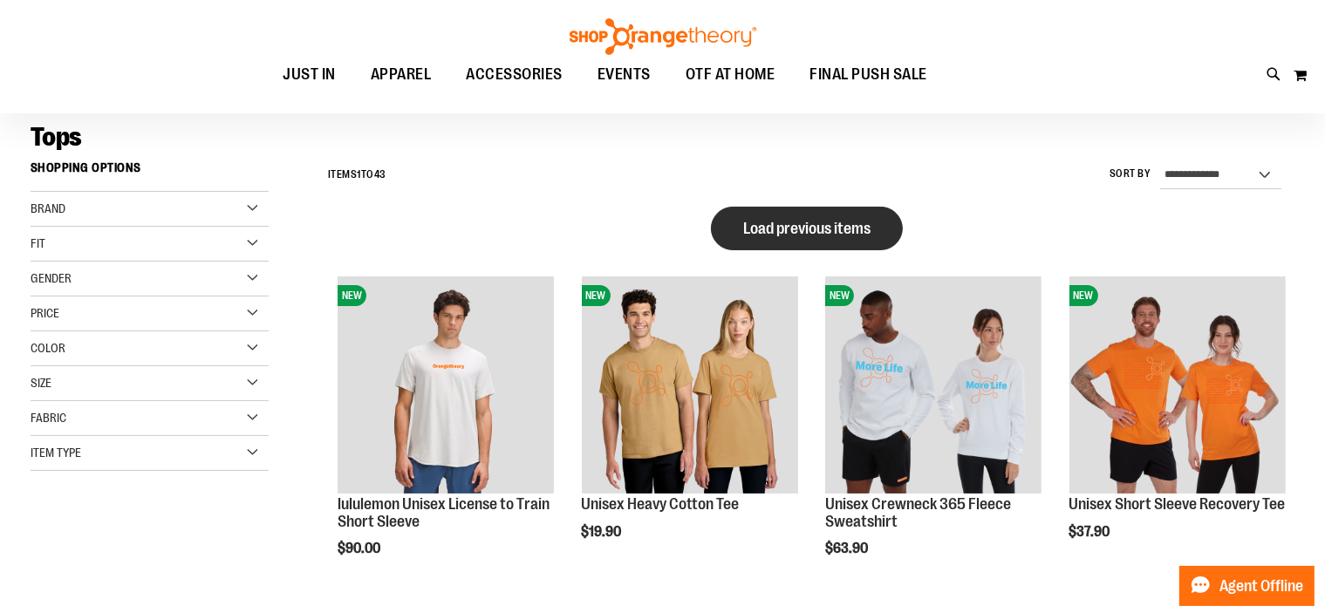
click at [815, 229] on span "Load previous items" at bounding box center [806, 228] width 127 height 17
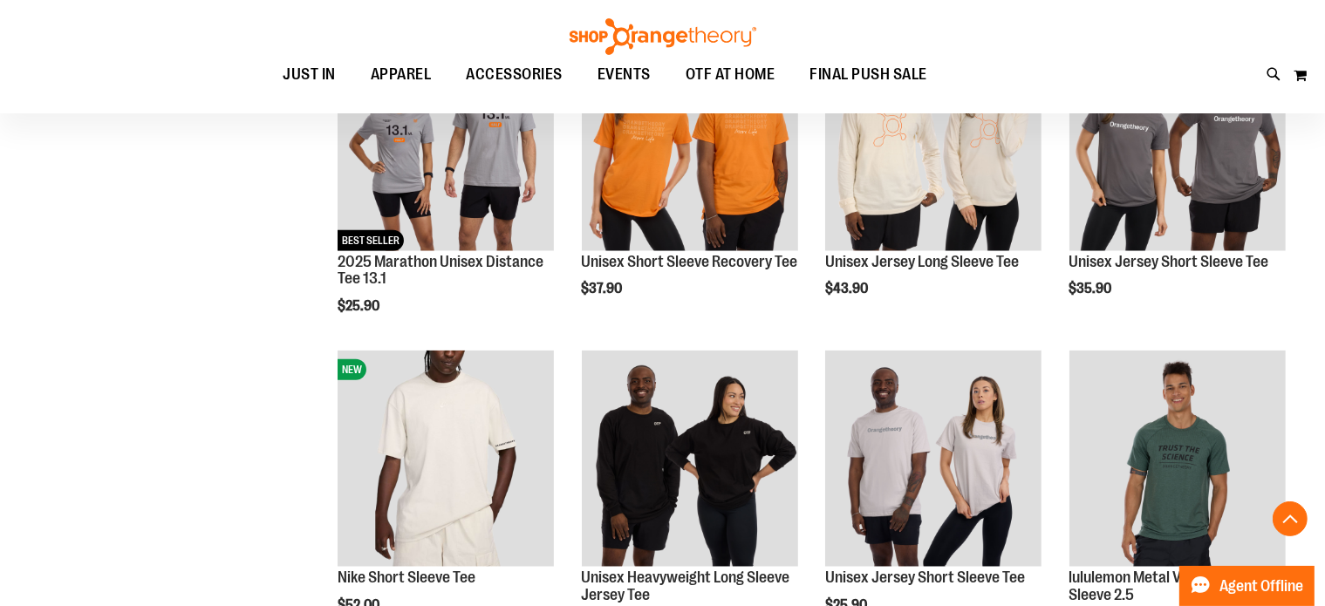
scroll to position [1937, 0]
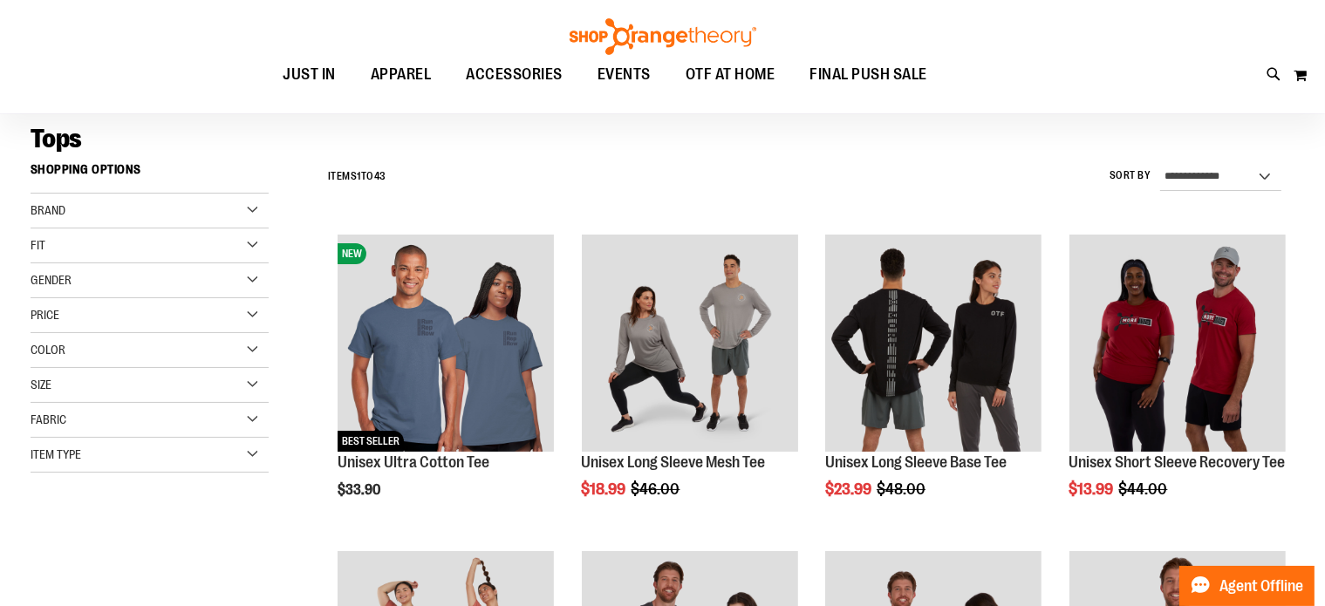
scroll to position [87, 0]
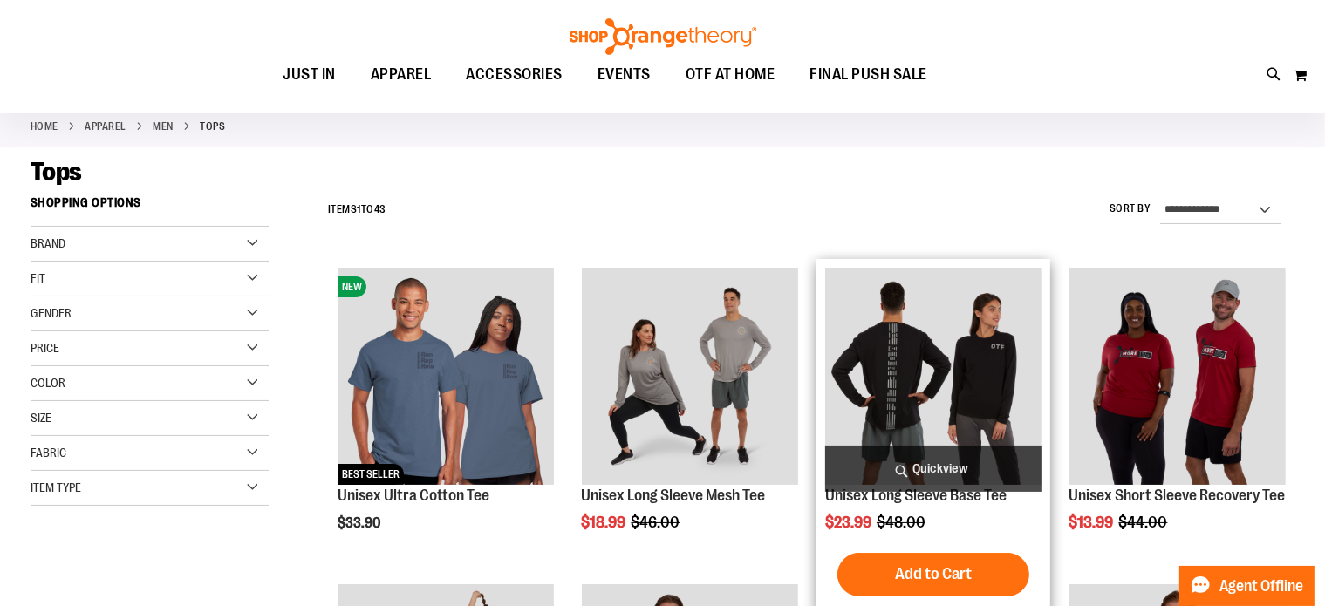
click at [873, 366] on img "product" at bounding box center [933, 376] width 216 height 216
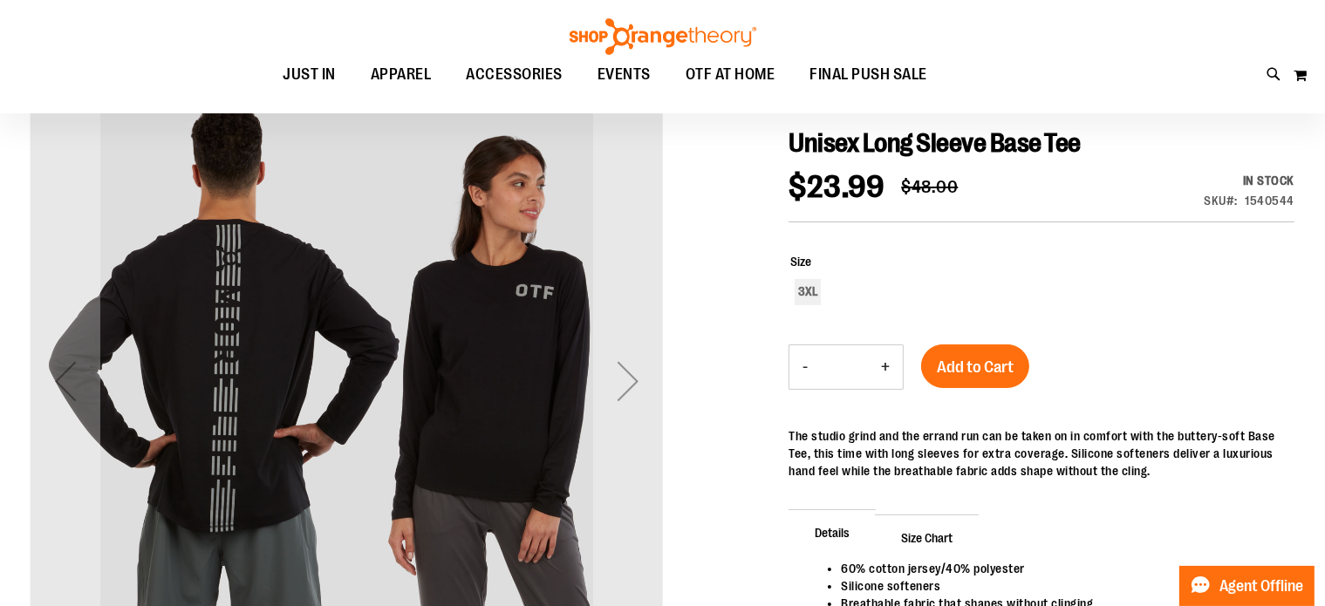
scroll to position [154, 0]
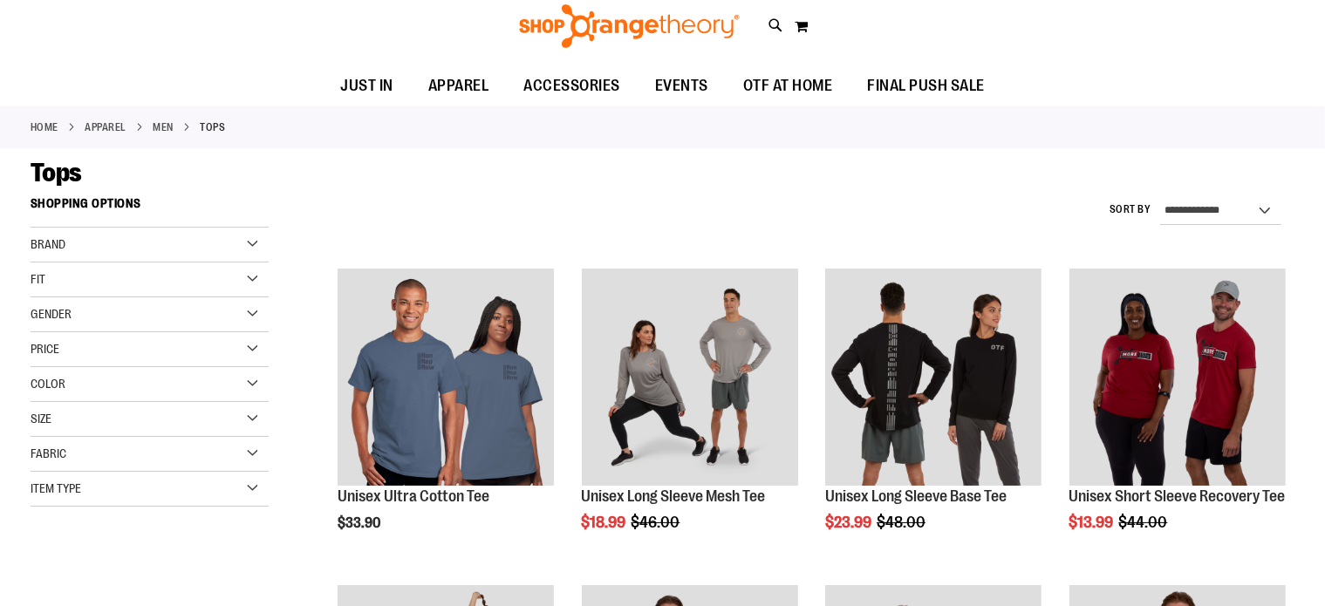
scroll to position [87, 0]
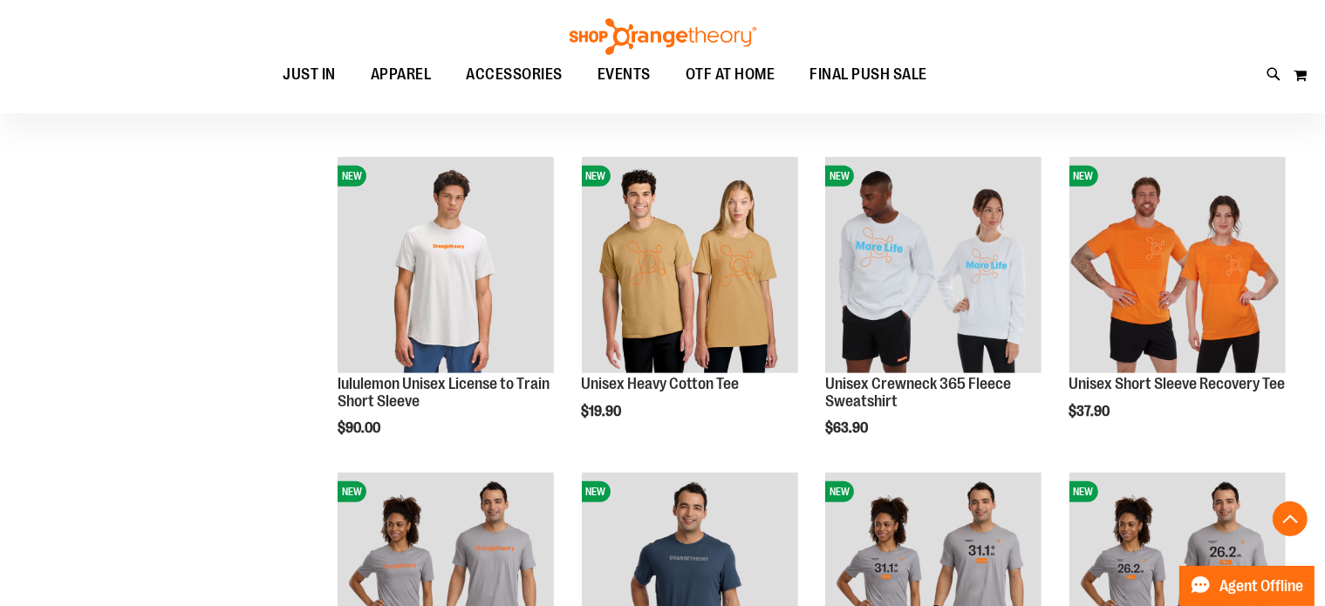
scroll to position [1678, 0]
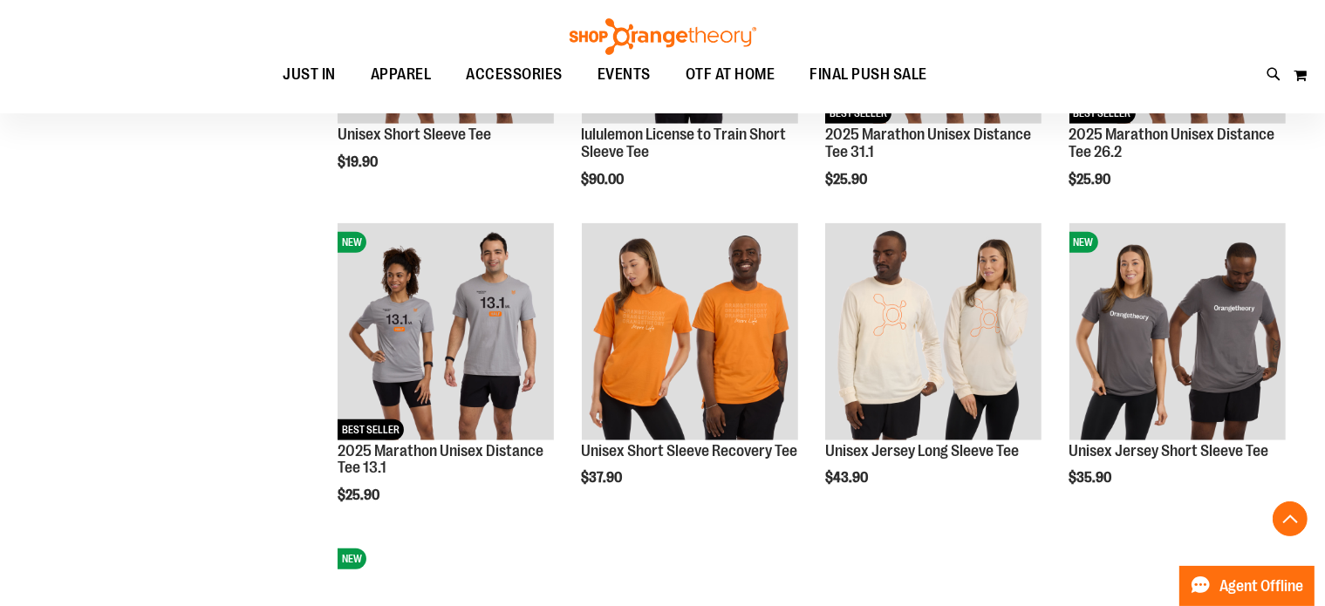
scroll to position [1678, 0]
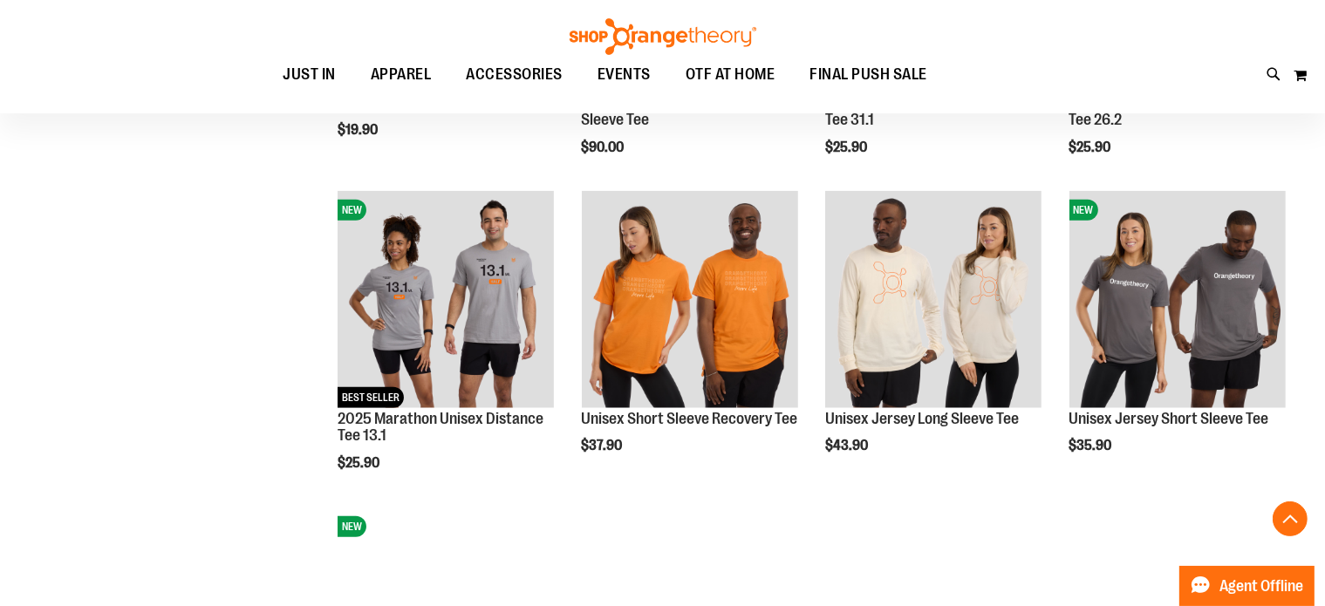
scroll to position [1759, 0]
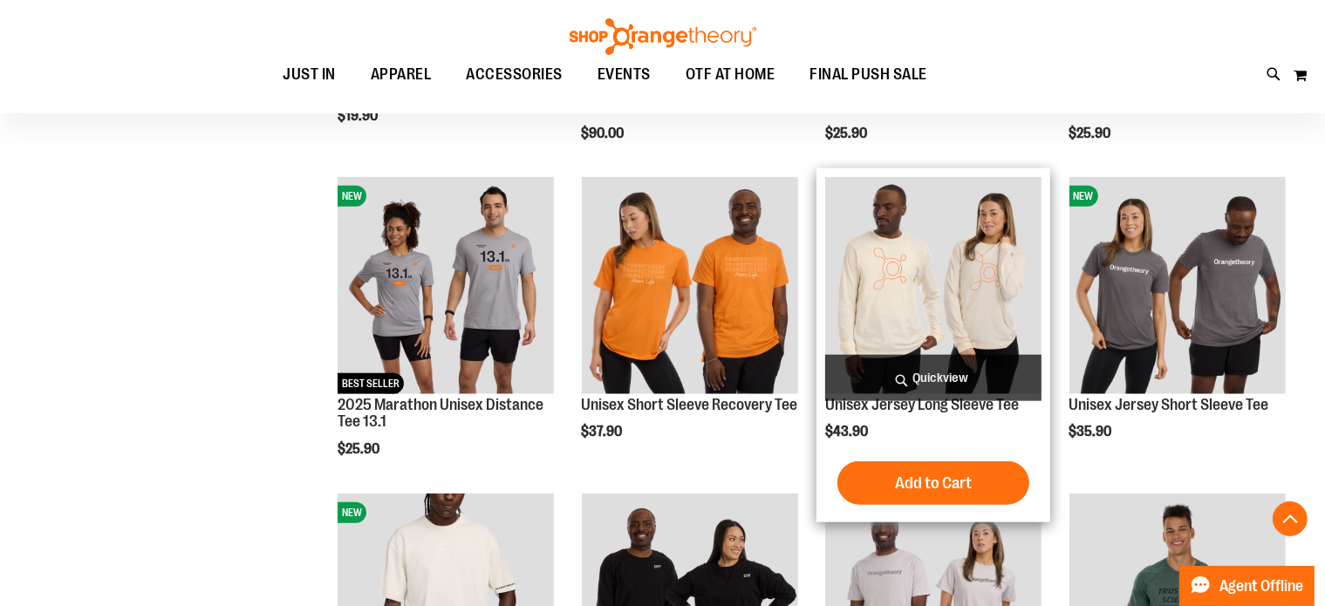
click at [912, 318] on img "product" at bounding box center [933, 285] width 216 height 216
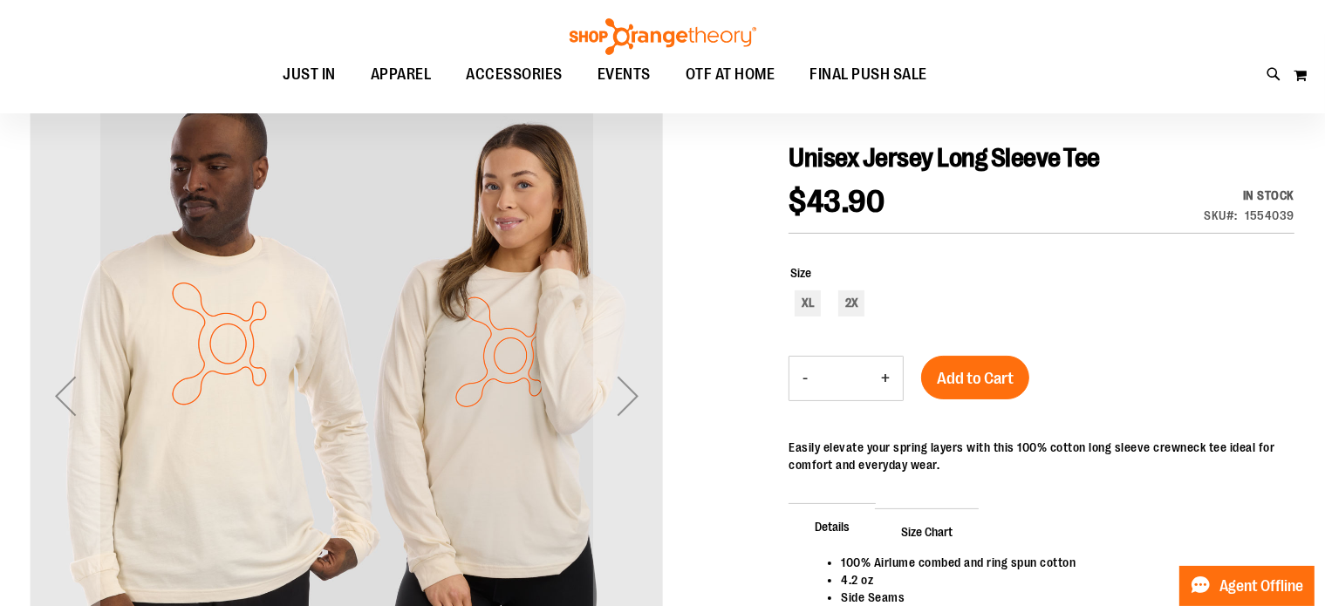
scroll to position [209, 0]
